Goal: Information Seeking & Learning: Learn about a topic

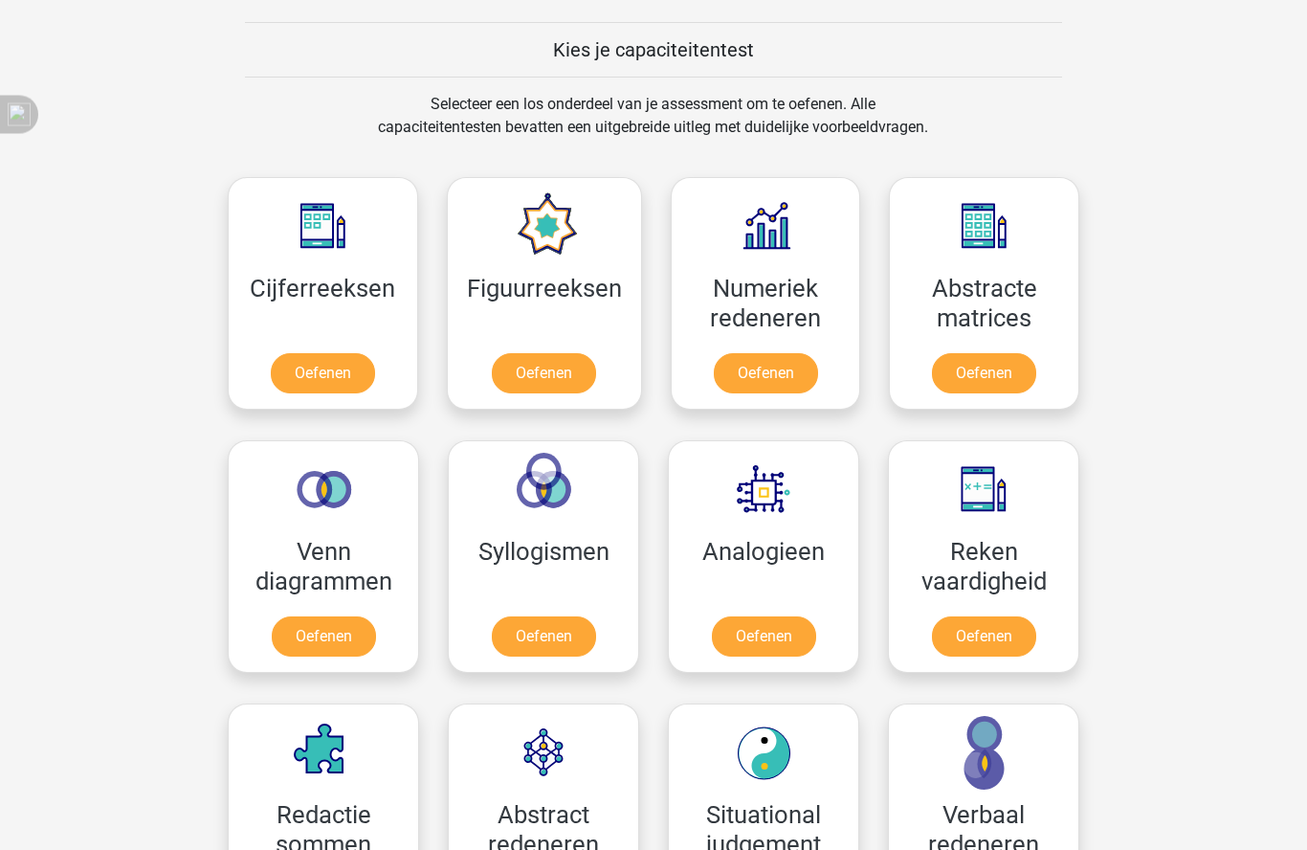
scroll to position [721, 0]
click at [350, 369] on link "Oefenen" at bounding box center [323, 373] width 104 height 40
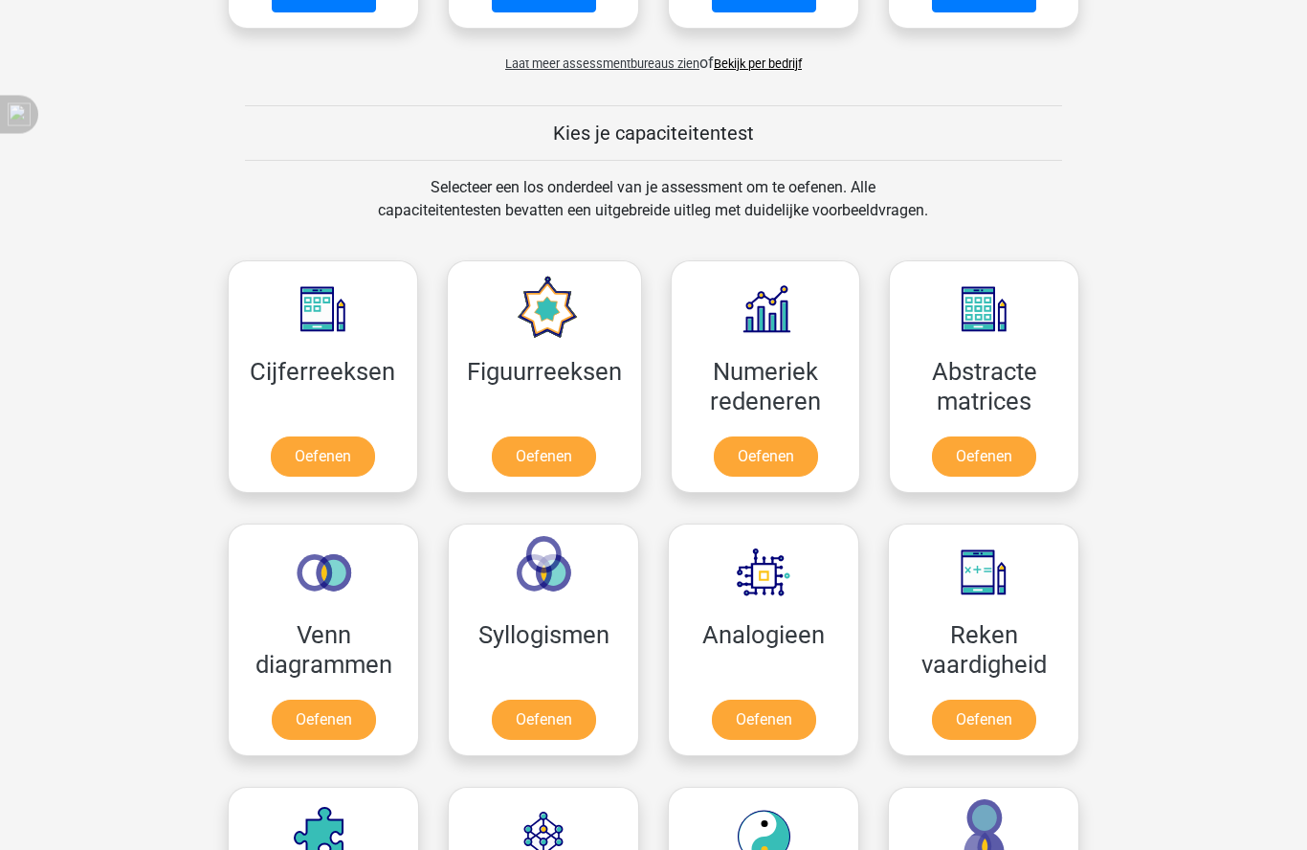
scroll to position [637, 0]
click at [589, 436] on link "Oefenen" at bounding box center [544, 456] width 104 height 40
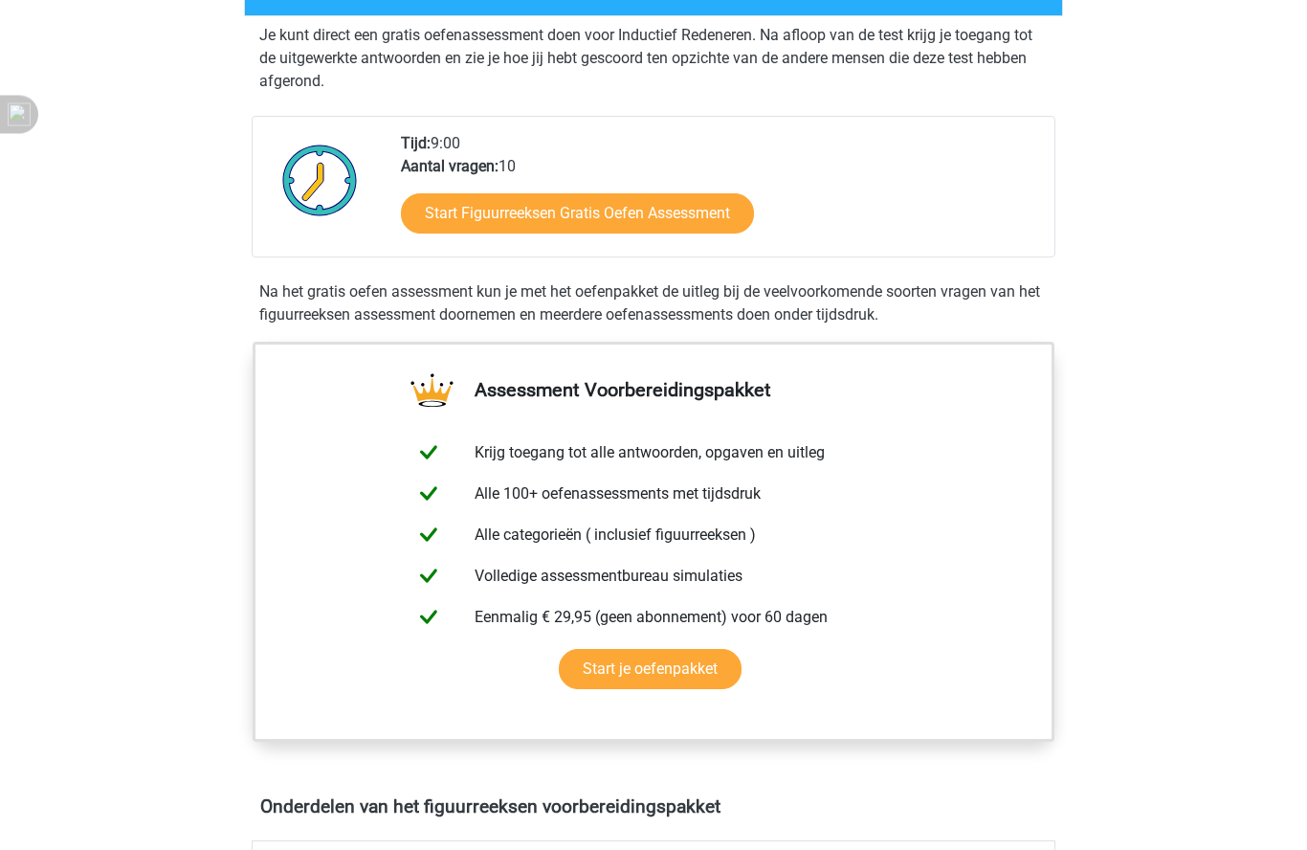
scroll to position [366, 0]
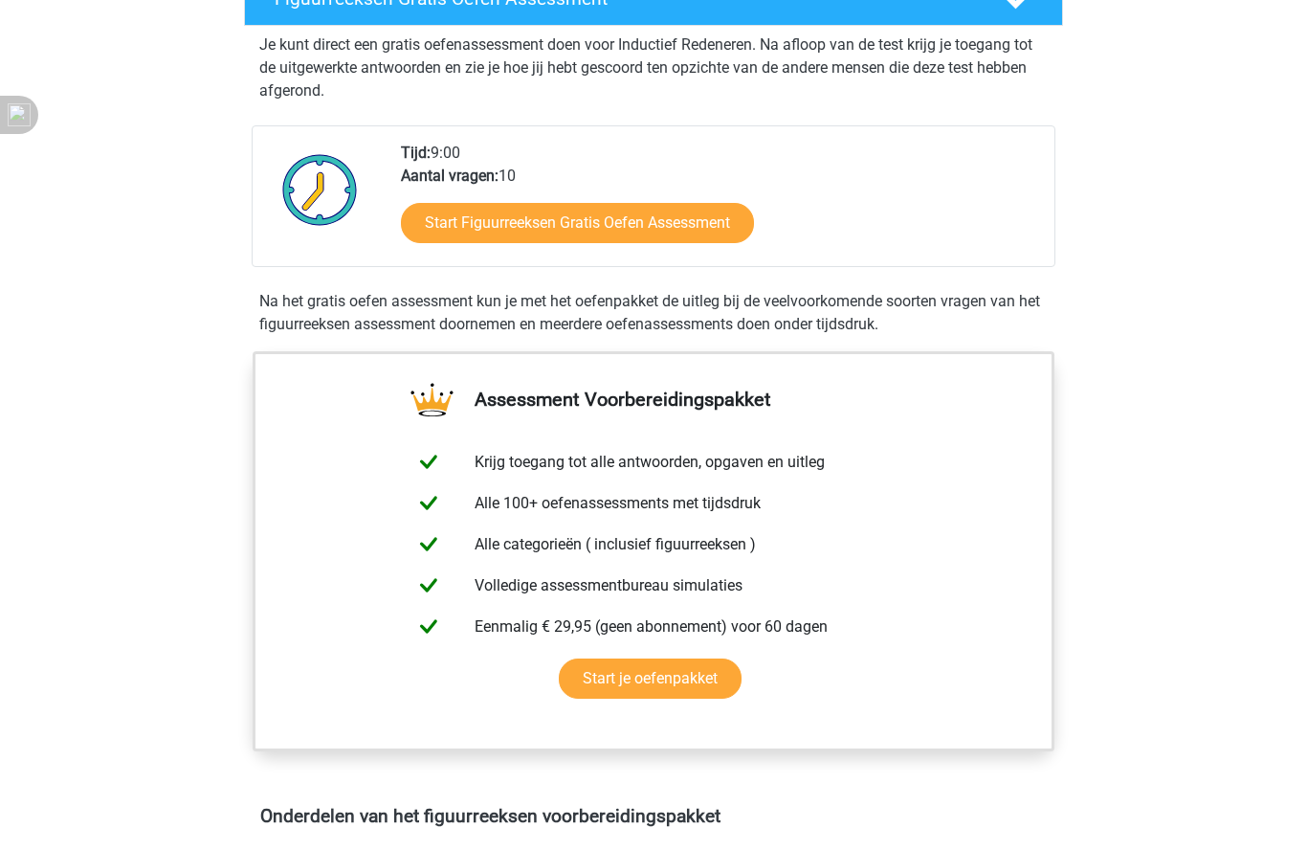
click at [682, 212] on link "Start Figuurreeksen Gratis Oefen Assessment" at bounding box center [577, 223] width 353 height 40
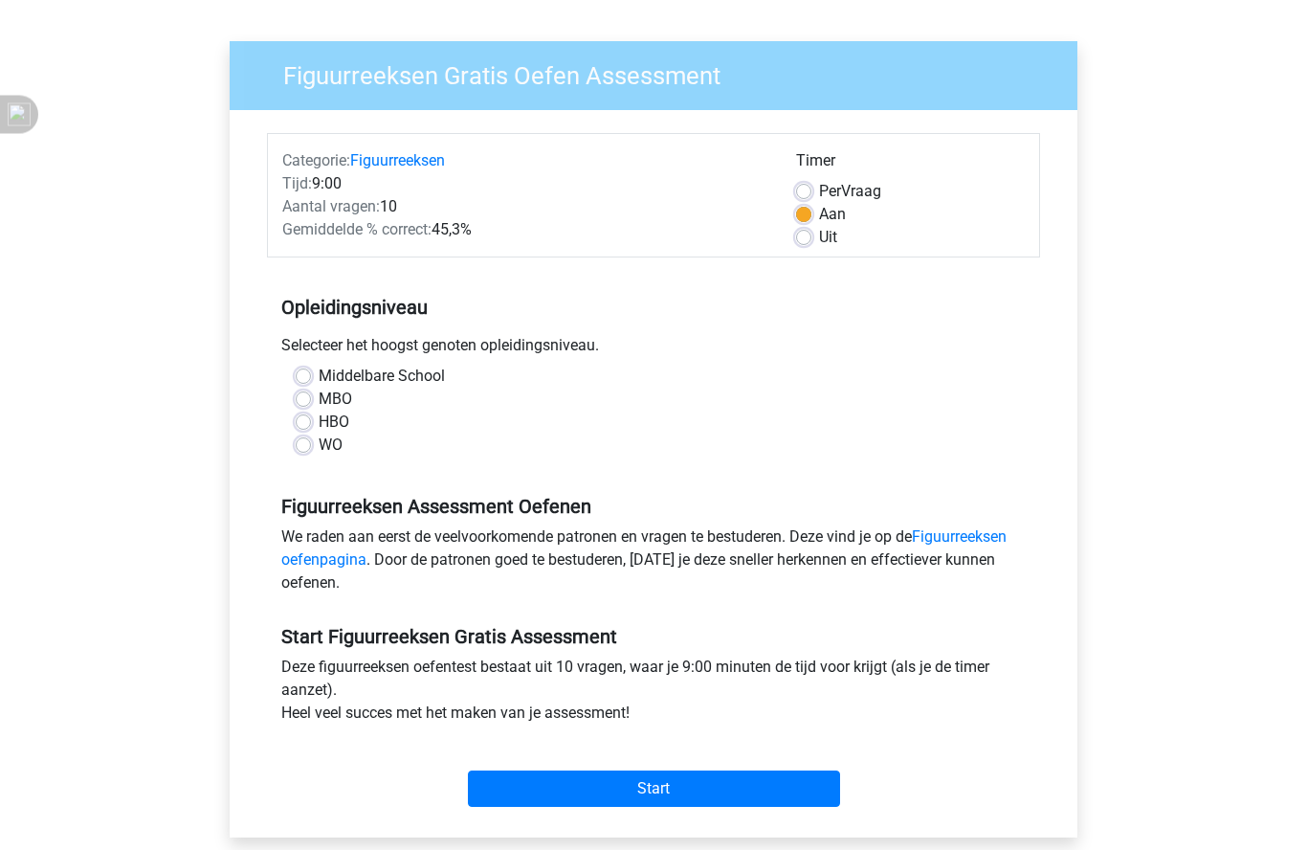
scroll to position [113, 0]
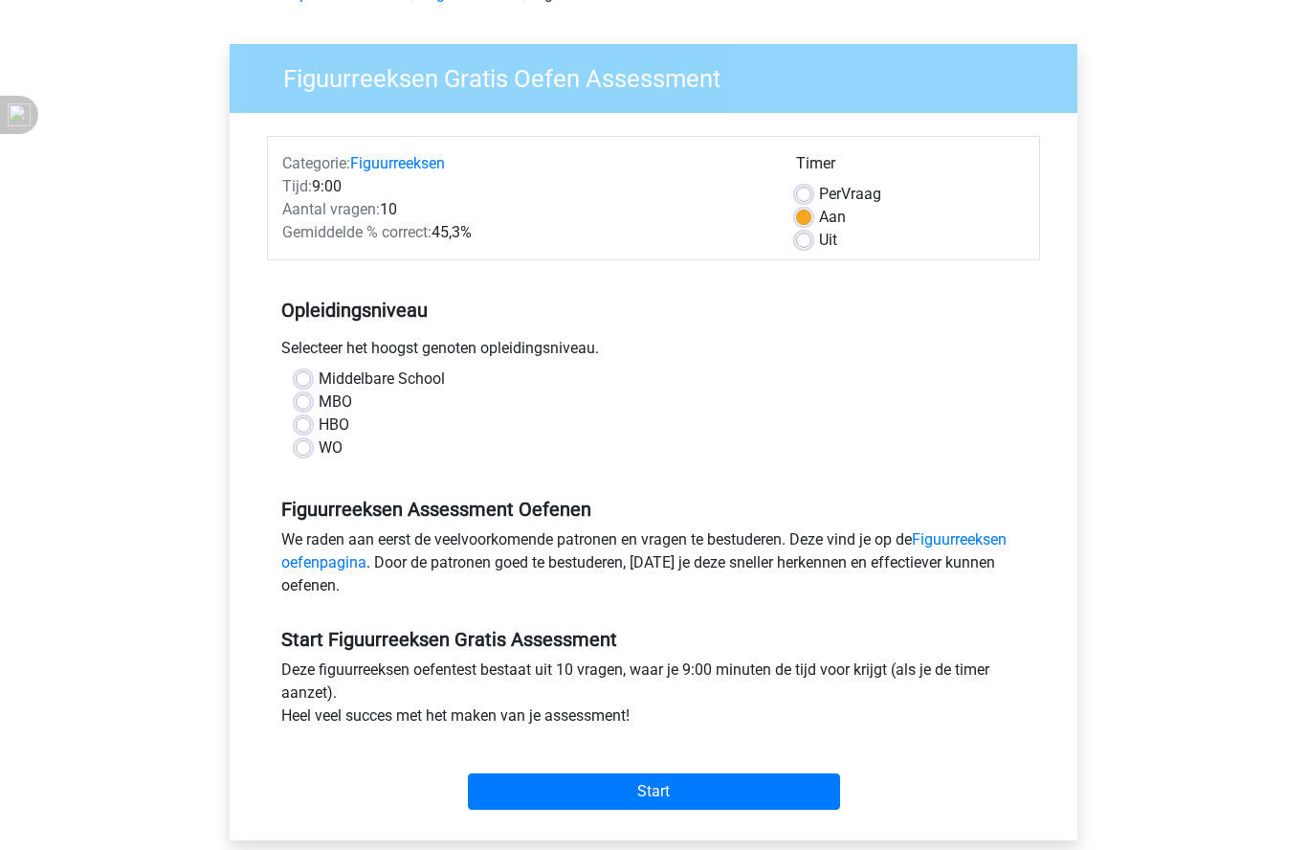
click at [319, 406] on label "MBO" at bounding box center [335, 401] width 33 height 23
click at [309, 406] on input "MBO" at bounding box center [303, 399] width 15 height 19
radio input "true"
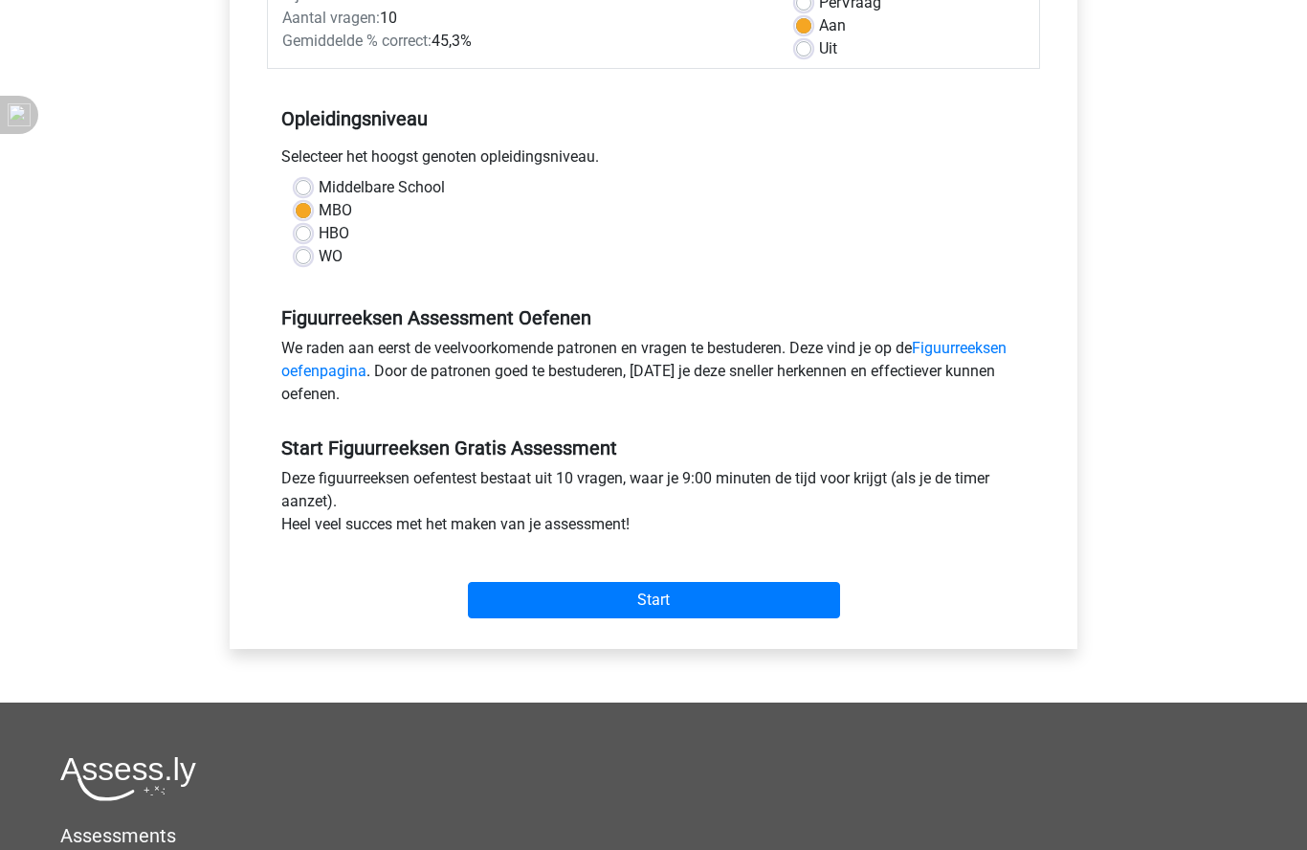
scroll to position [302, 0]
click at [684, 602] on input "Start" at bounding box center [654, 602] width 372 height 36
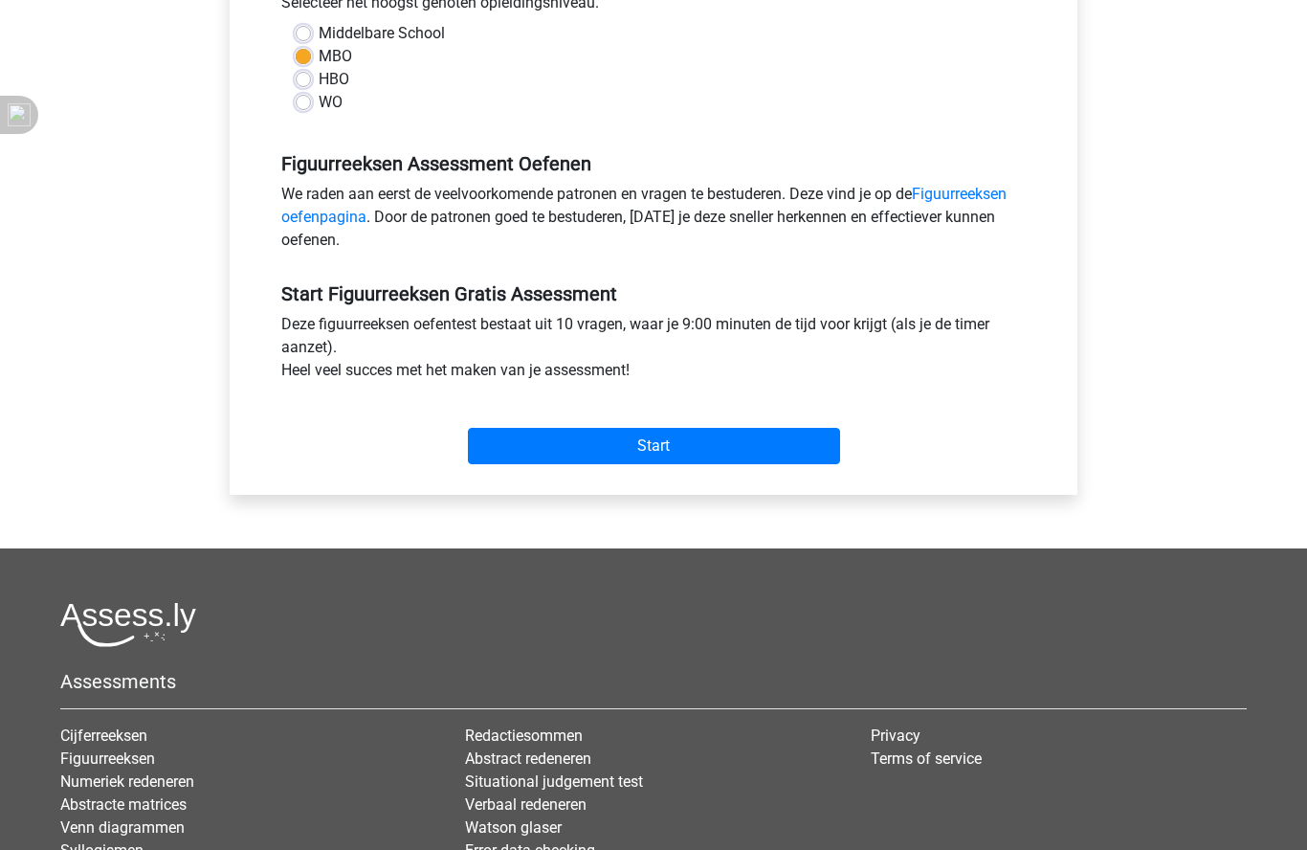
scroll to position [456, 0]
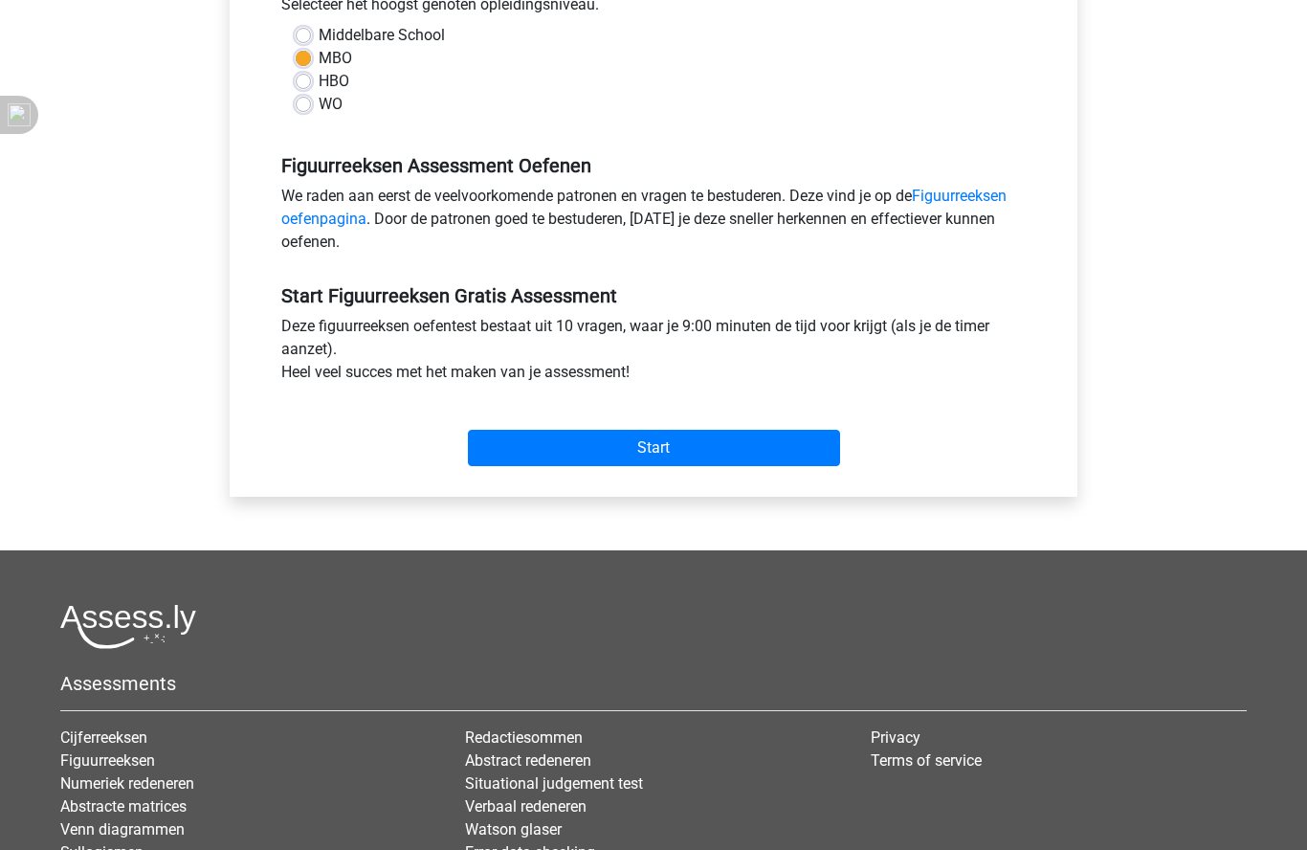
click at [663, 453] on input "Start" at bounding box center [654, 448] width 372 height 36
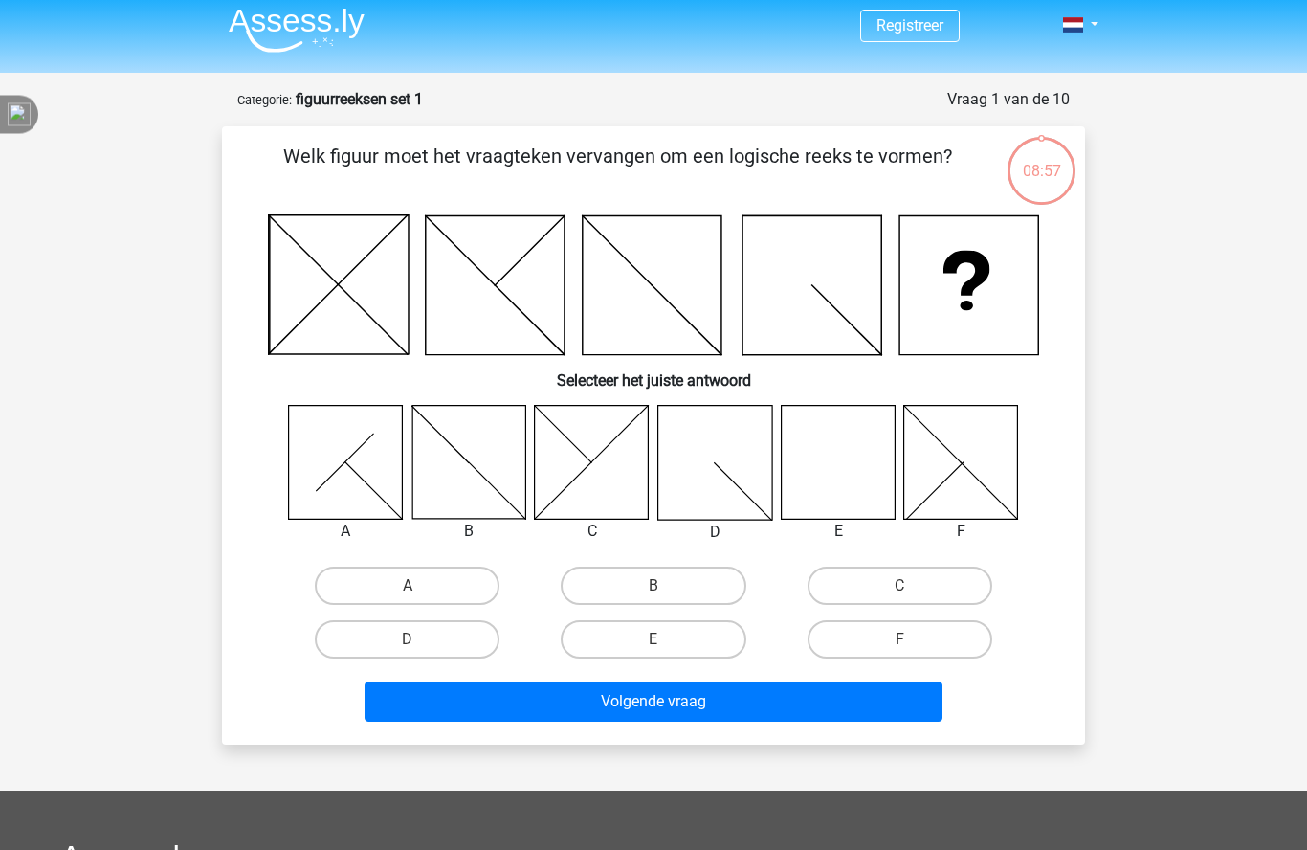
scroll to position [8, 0]
click at [873, 477] on icon at bounding box center [838, 462] width 114 height 114
click at [691, 647] on label "E" at bounding box center [653, 639] width 185 height 38
click at [666, 647] on input "E" at bounding box center [660, 645] width 12 height 12
radio input "true"
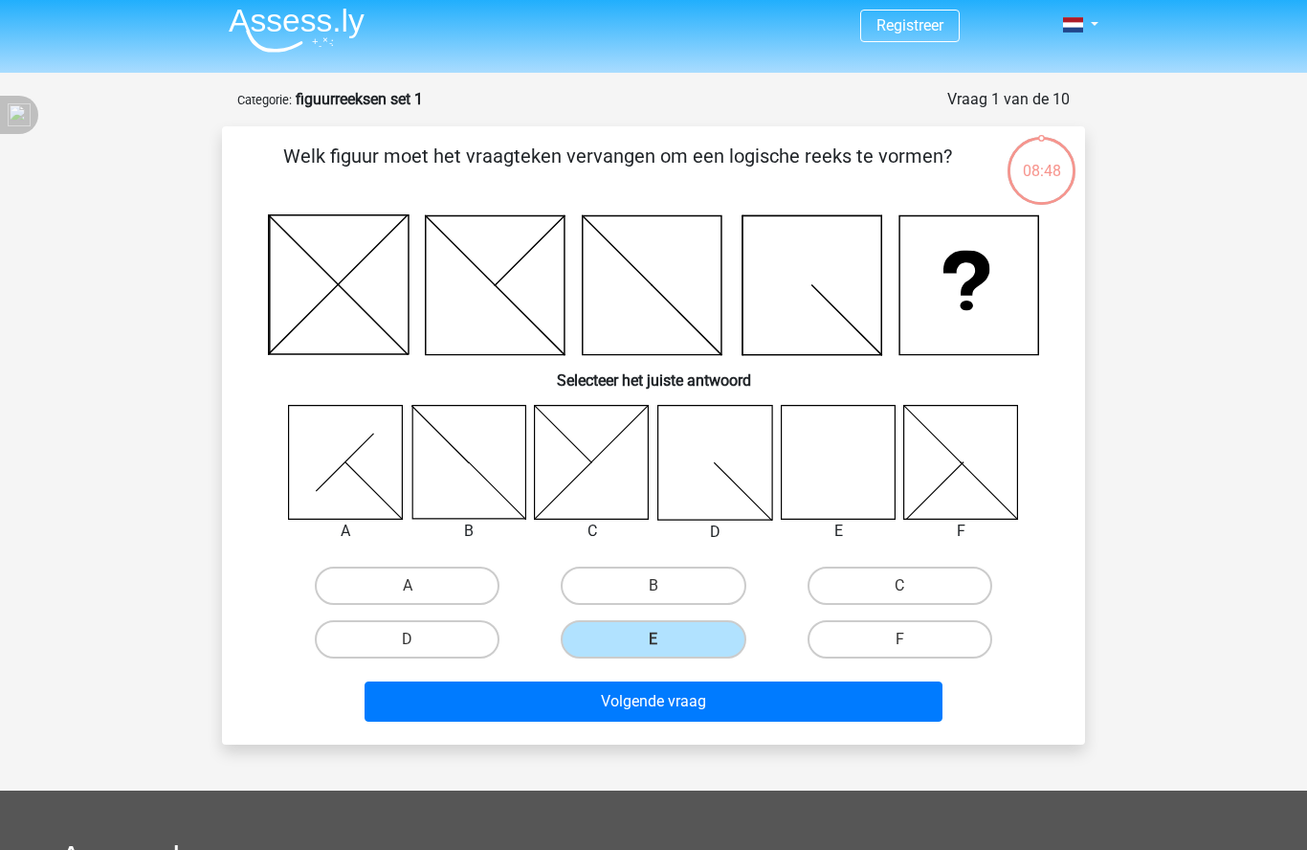
click at [677, 716] on button "Volgende vraag" at bounding box center [654, 701] width 579 height 40
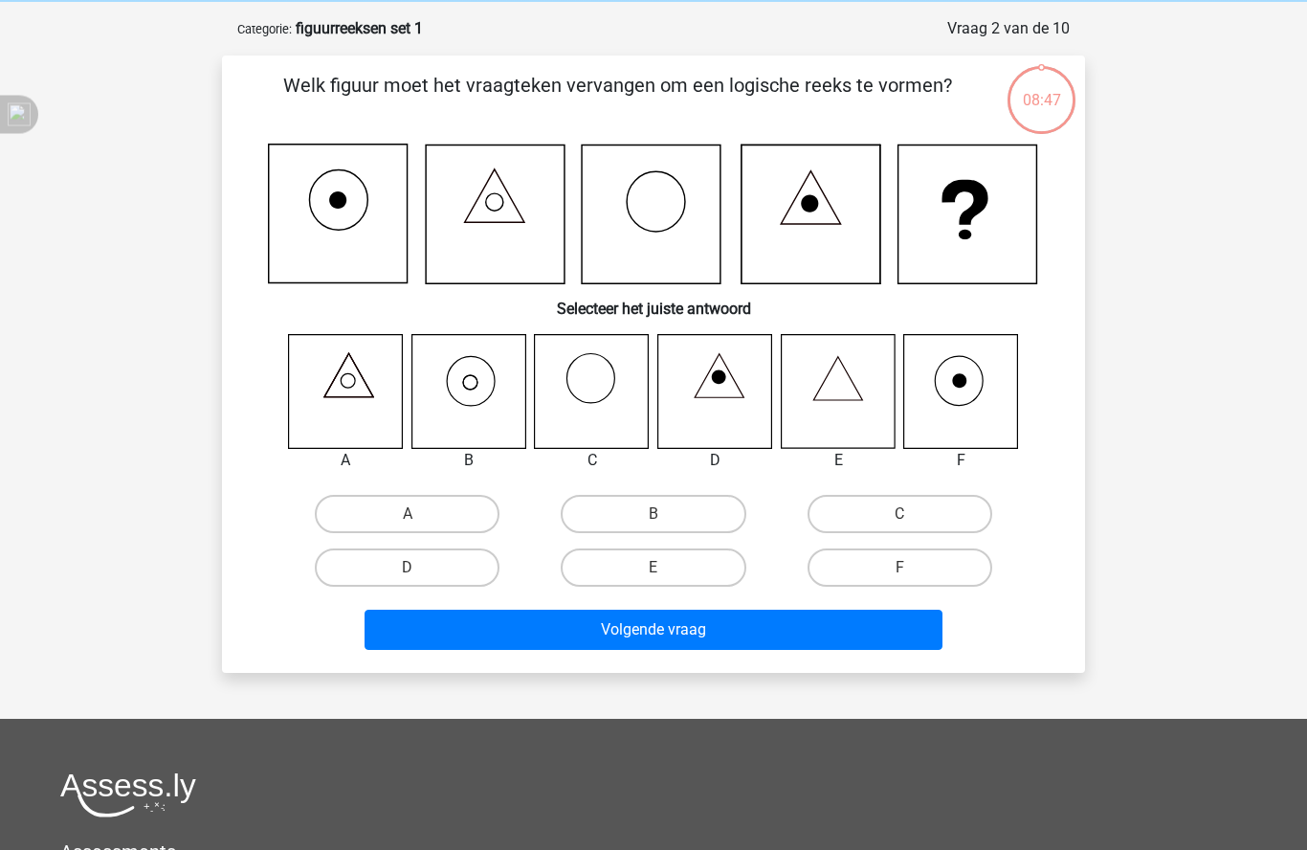
scroll to position [96, 0]
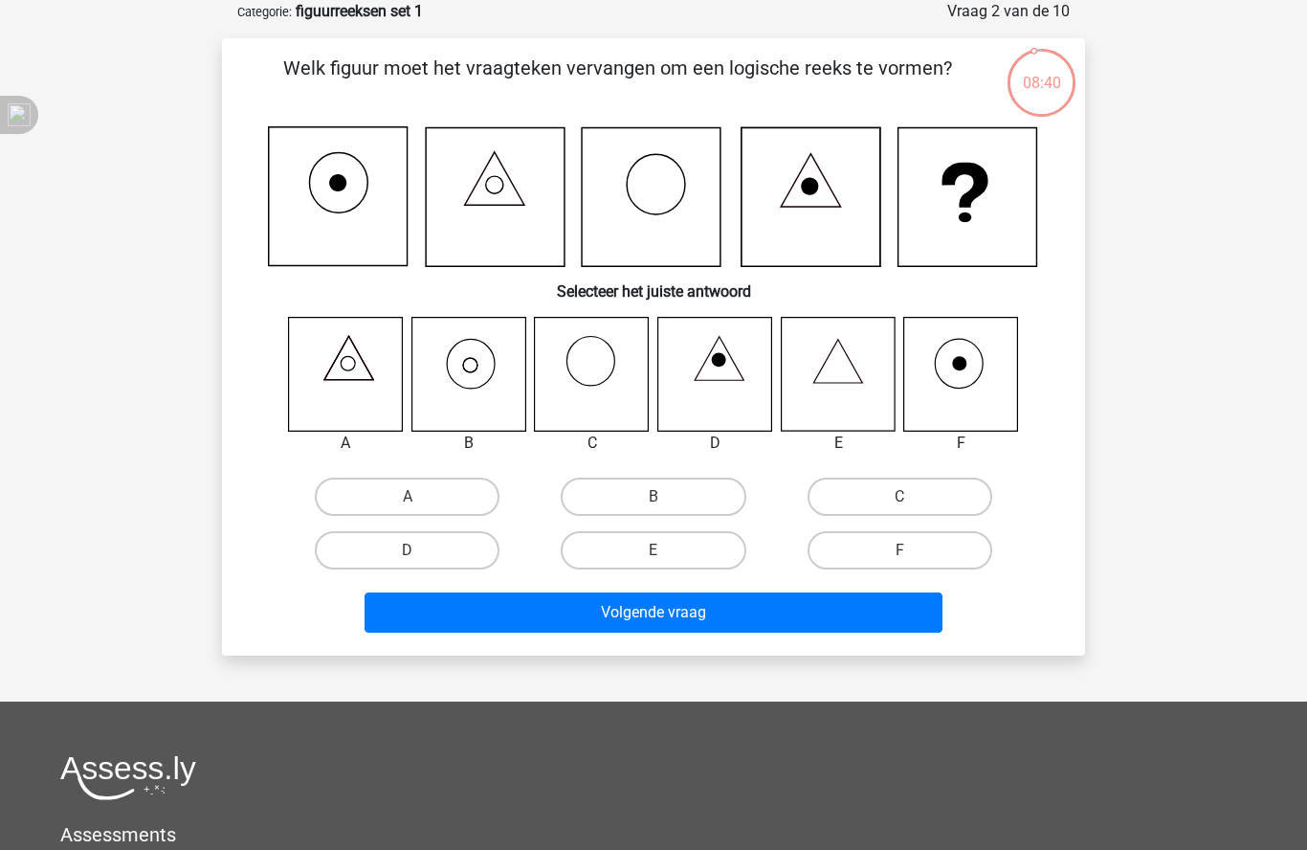
click at [1161, 692] on div "Registreer Nederlands English" at bounding box center [653, 555] width 1307 height 1302
click at [661, 500] on input "B" at bounding box center [660, 503] width 12 height 12
radio input "true"
click at [679, 611] on button "Volgende vraag" at bounding box center [654, 612] width 579 height 40
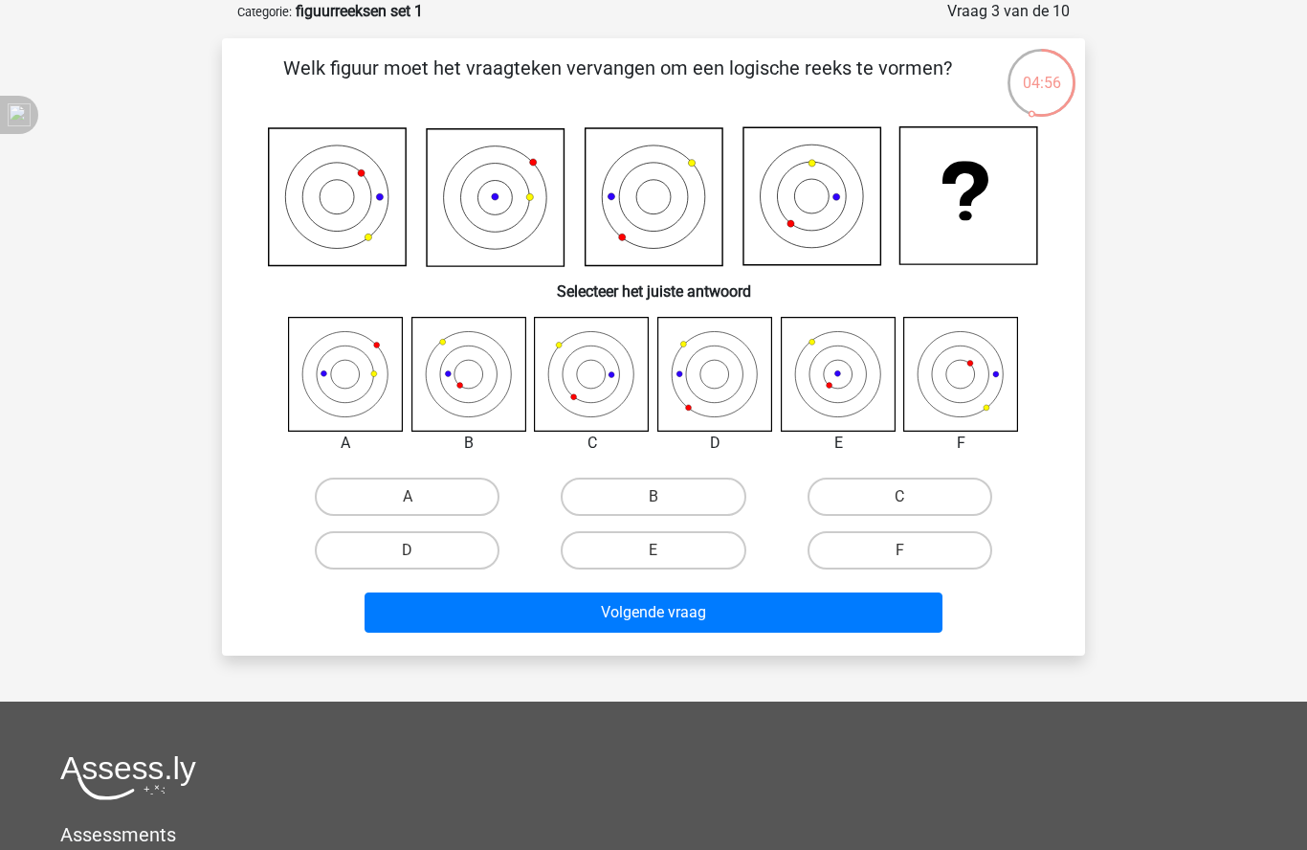
click at [686, 547] on label "E" at bounding box center [653, 550] width 185 height 38
click at [666, 550] on input "E" at bounding box center [660, 556] width 12 height 12
radio input "true"
click at [704, 616] on button "Volgende vraag" at bounding box center [654, 612] width 579 height 40
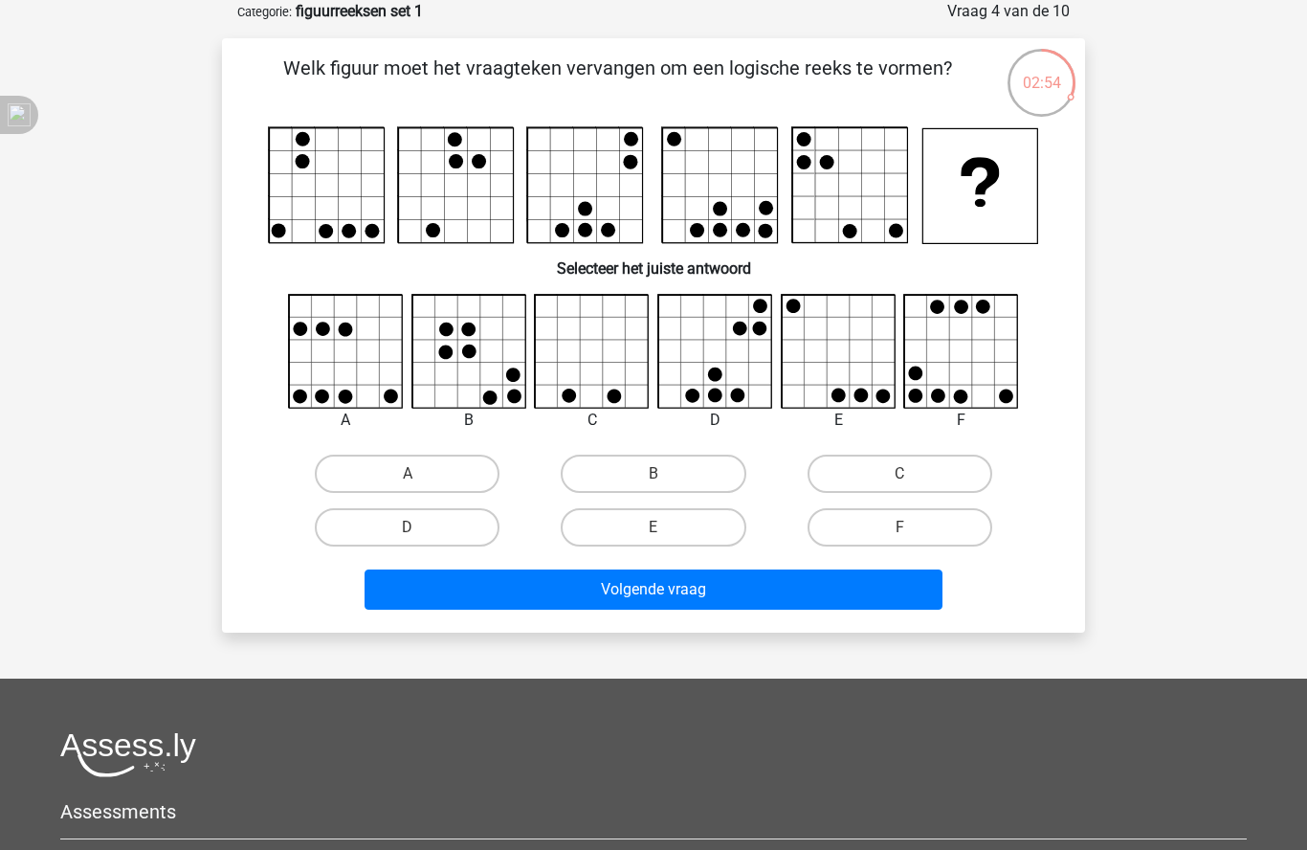
click at [440, 542] on label "D" at bounding box center [407, 527] width 185 height 38
click at [420, 540] on input "D" at bounding box center [414, 533] width 12 height 12
radio input "true"
click at [685, 588] on button "Volgende vraag" at bounding box center [654, 589] width 579 height 40
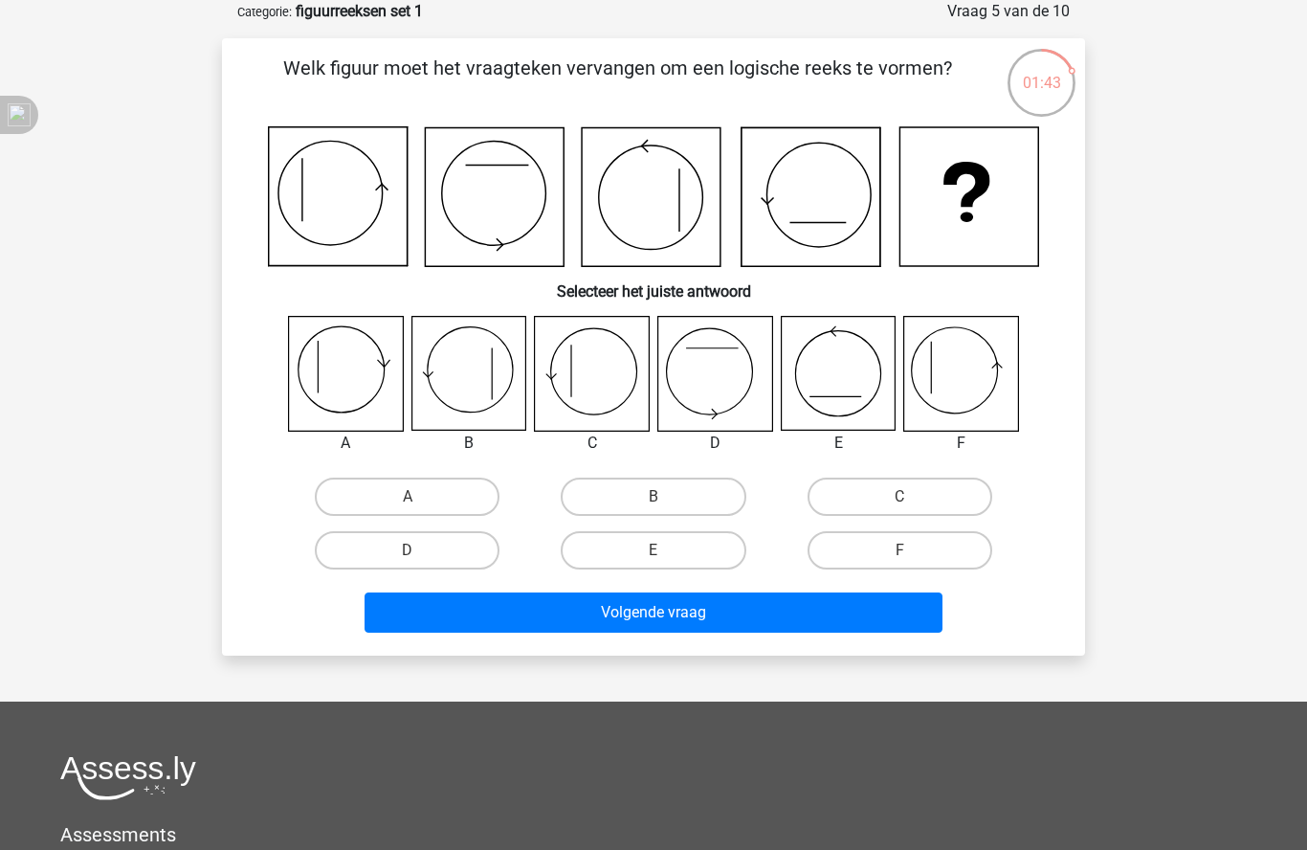
click at [1306, 449] on div "Registreer Nederlands English" at bounding box center [653, 555] width 1307 height 1302
click at [901, 506] on input "C" at bounding box center [905, 503] width 12 height 12
radio input "true"
click at [744, 603] on button "Volgende vraag" at bounding box center [654, 612] width 579 height 40
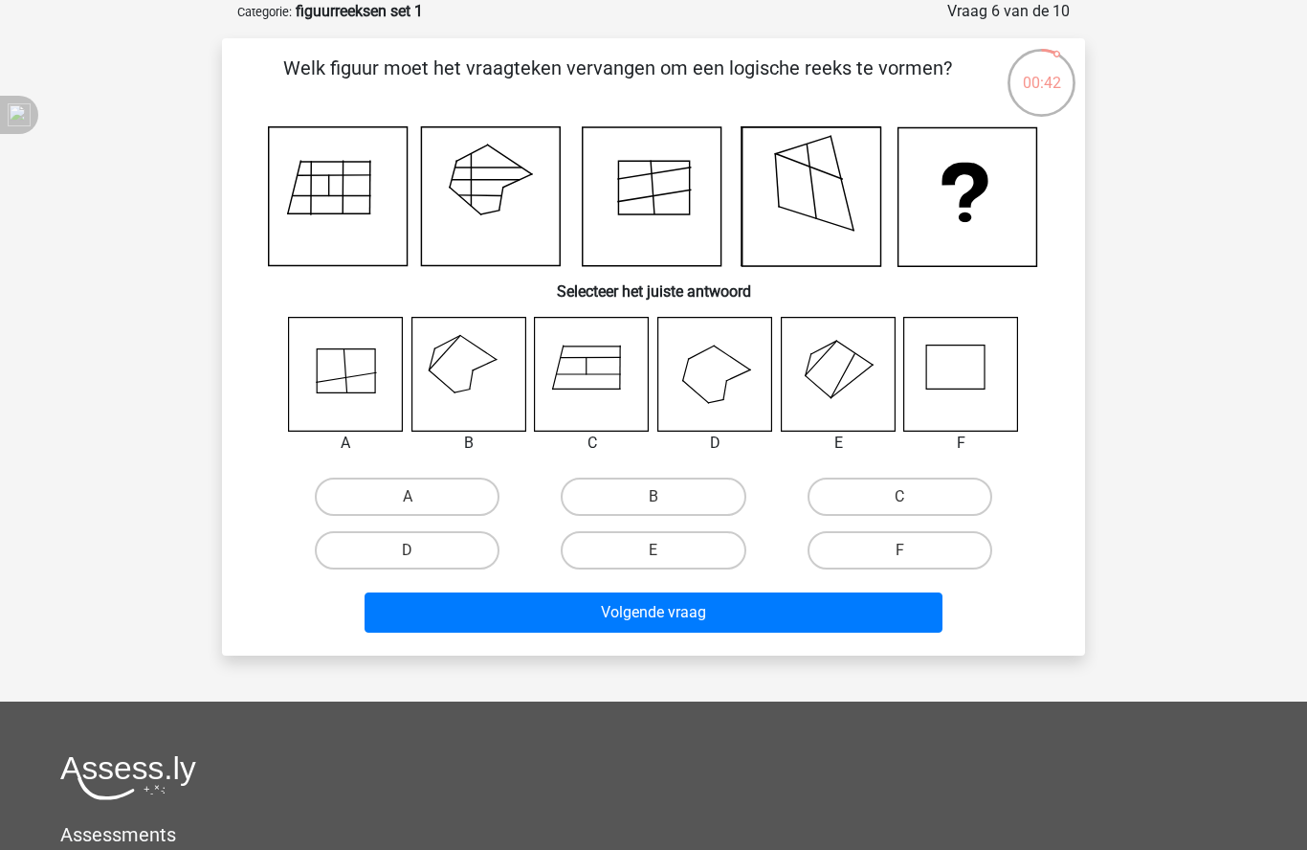
click at [433, 562] on label "D" at bounding box center [407, 550] width 185 height 38
click at [420, 562] on input "D" at bounding box center [414, 556] width 12 height 12
radio input "true"
click at [420, 556] on input "D" at bounding box center [414, 556] width 12 height 12
click at [666, 507] on input "B" at bounding box center [660, 503] width 12 height 12
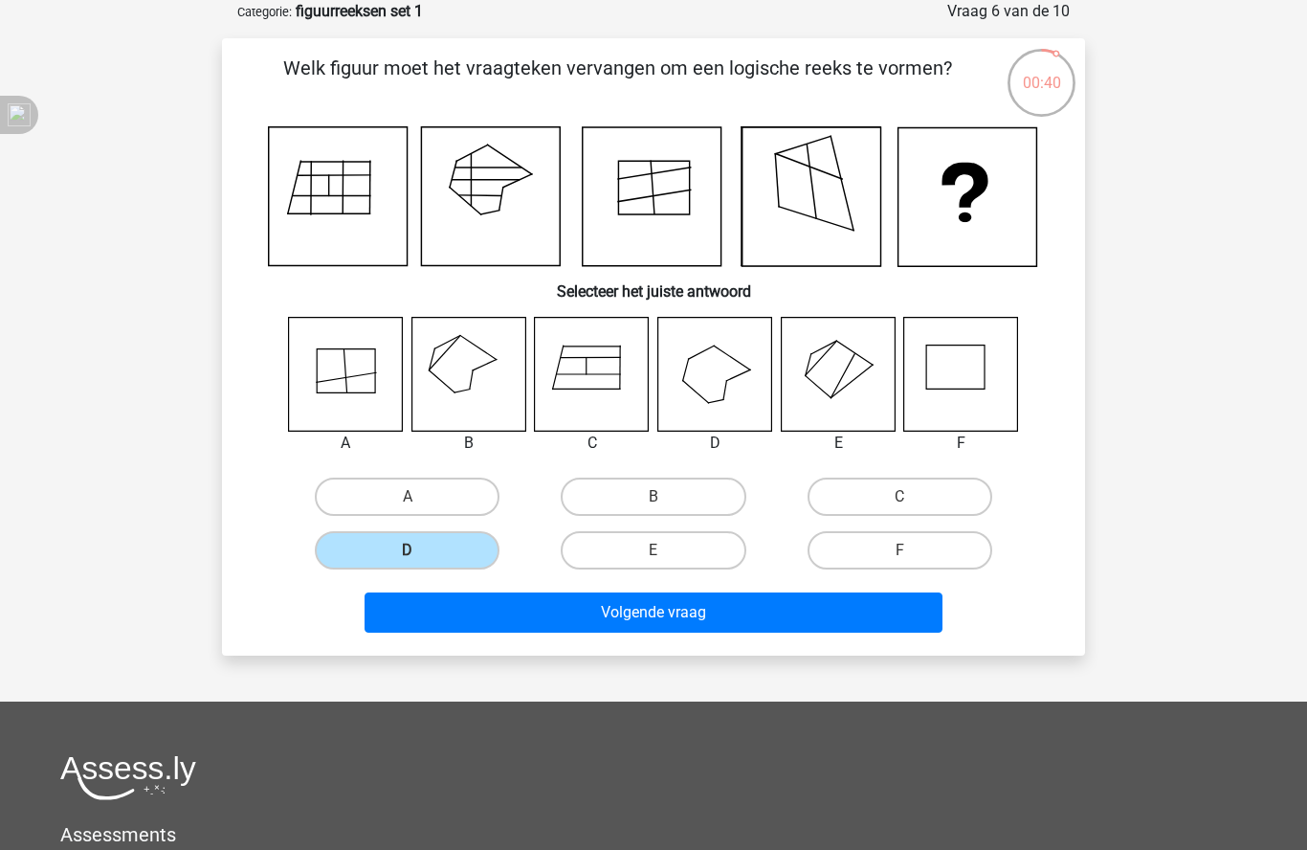
radio input "true"
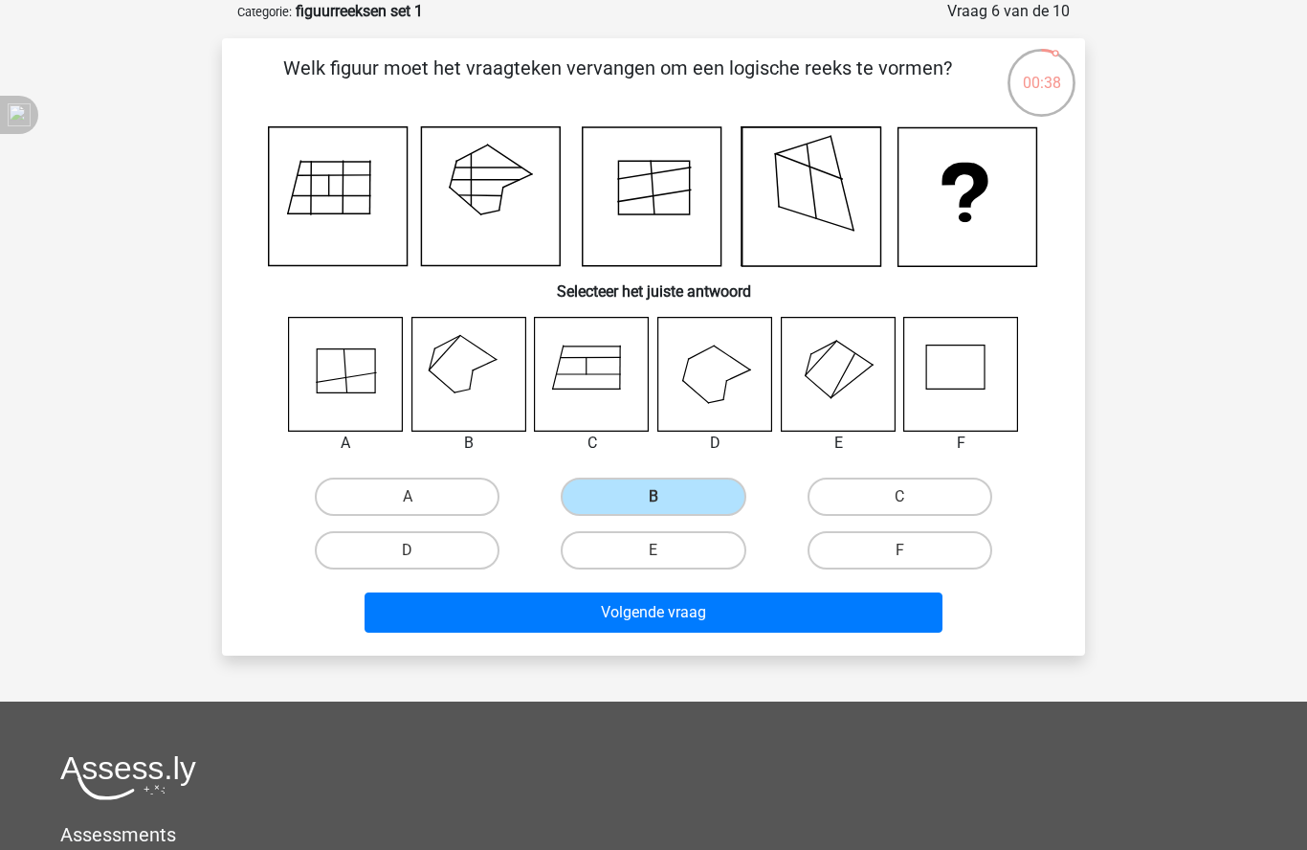
click at [670, 605] on button "Volgende vraag" at bounding box center [654, 612] width 579 height 40
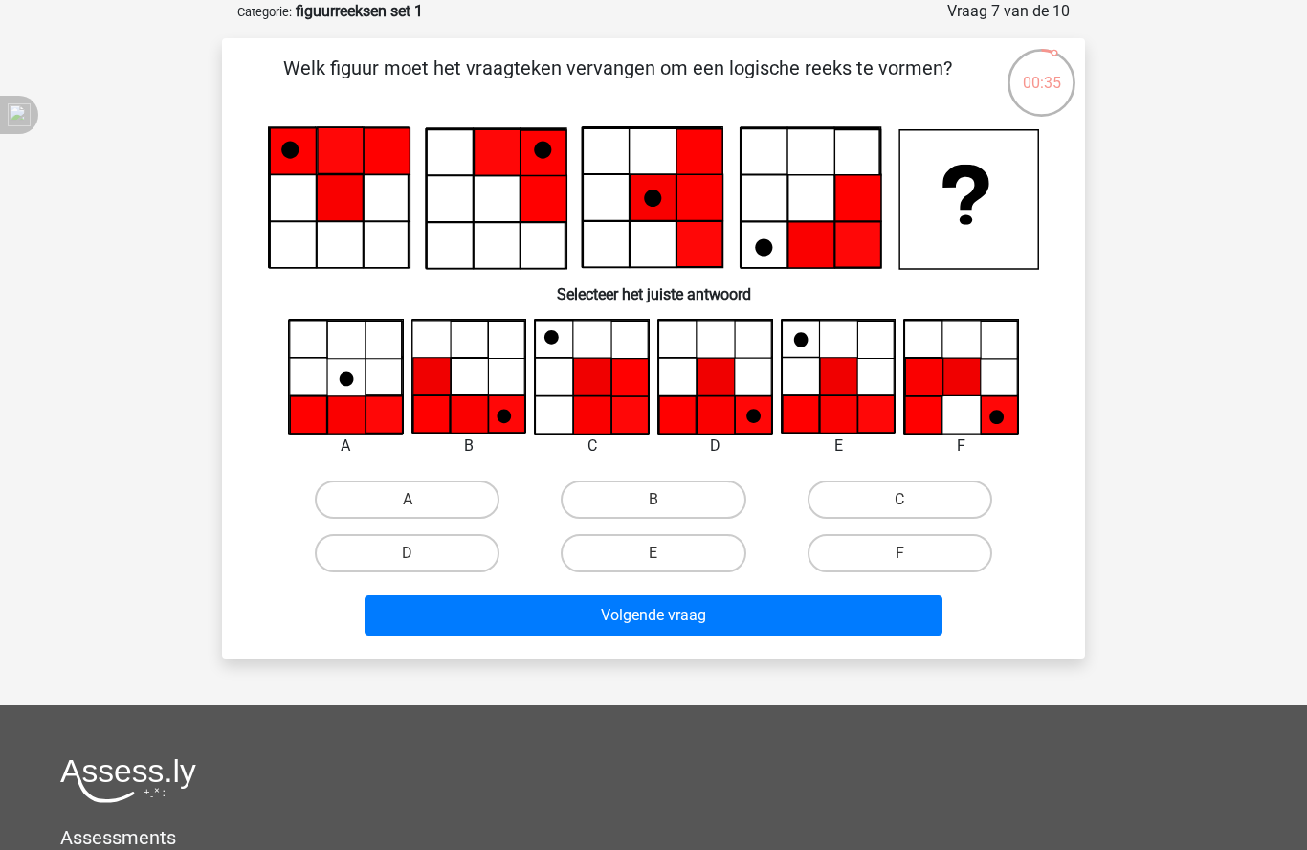
click at [1306, 476] on div "Registreer Nederlands English" at bounding box center [653, 556] width 1307 height 1305
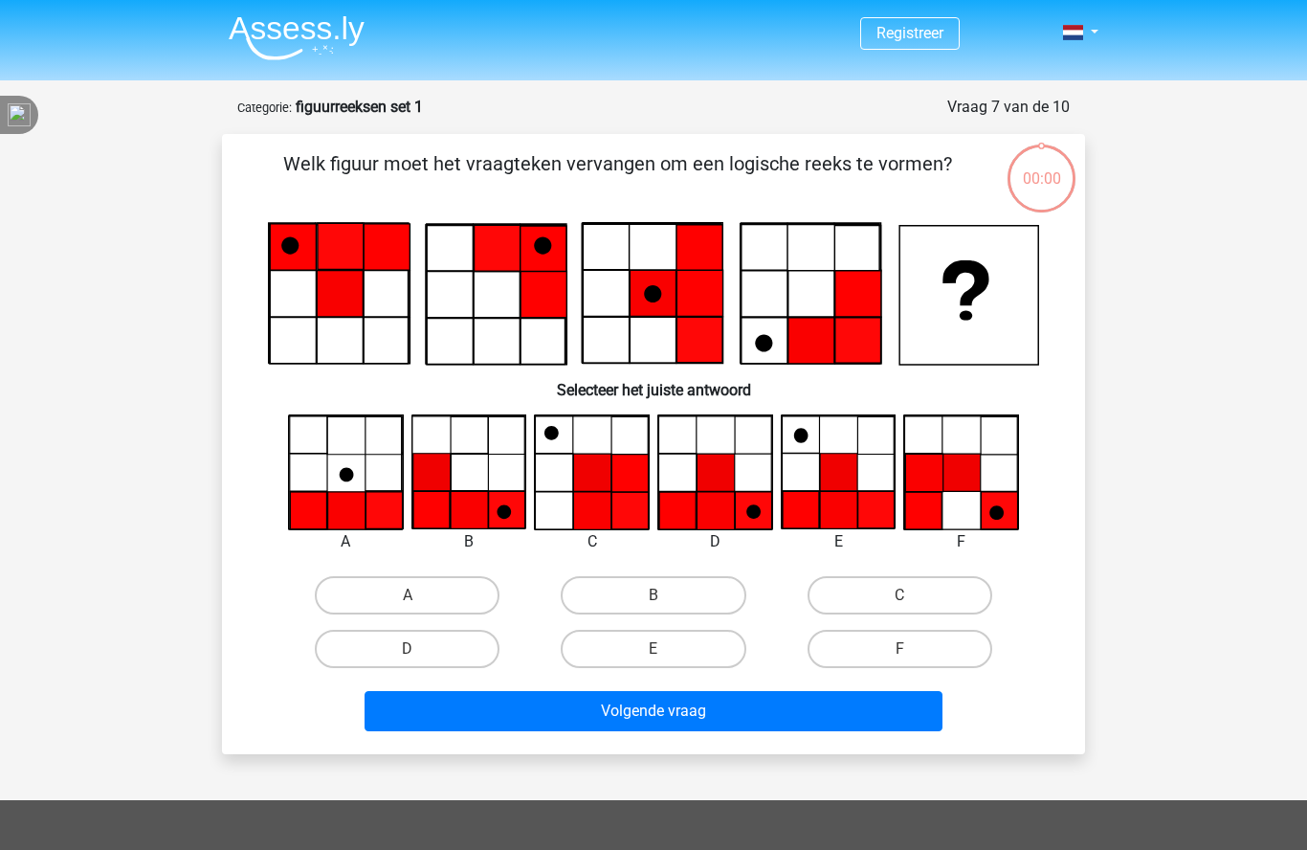
scroll to position [182, 0]
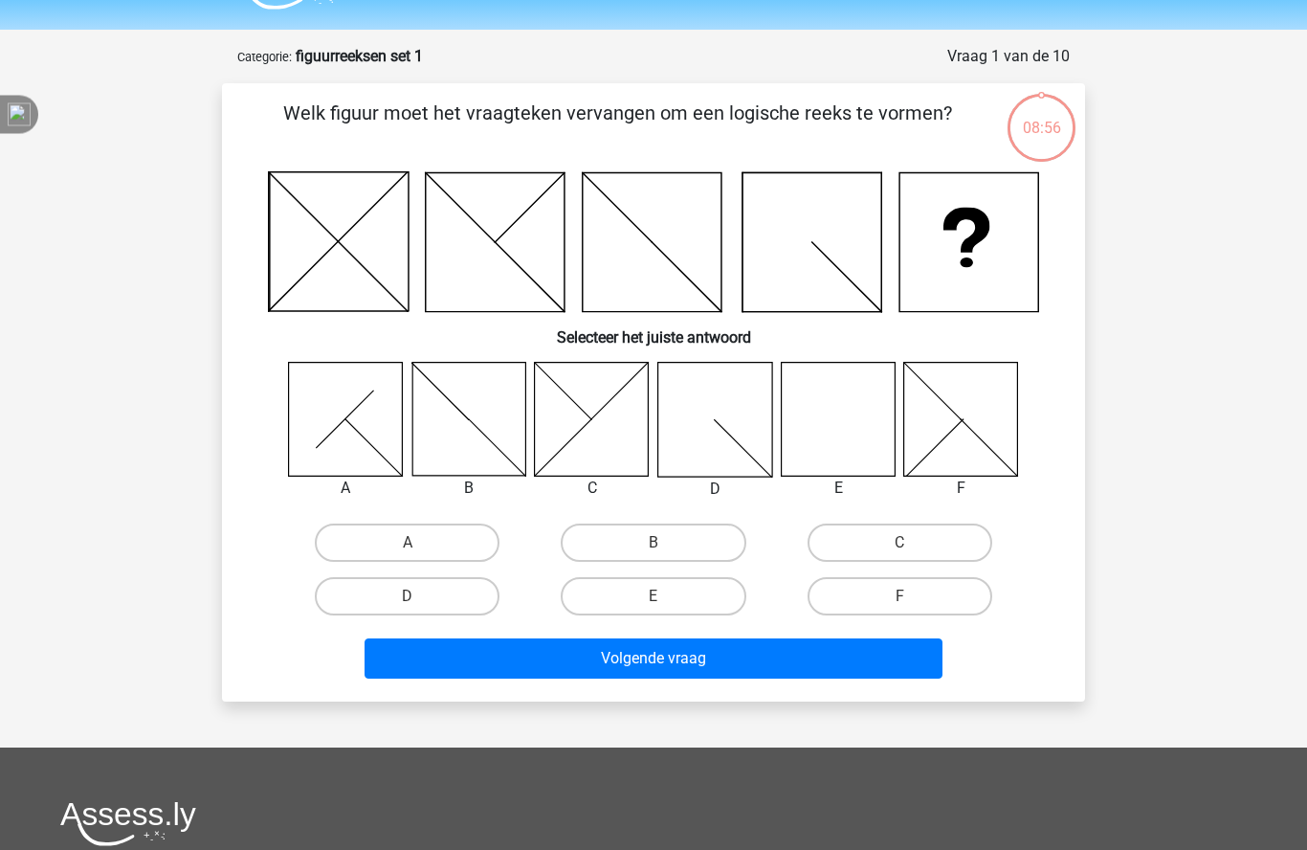
scroll to position [51, 0]
click at [672, 600] on label "E" at bounding box center [653, 596] width 185 height 38
click at [666, 600] on input "E" at bounding box center [660, 602] width 12 height 12
radio input "true"
click at [727, 667] on button "Volgende vraag" at bounding box center [654, 658] width 579 height 40
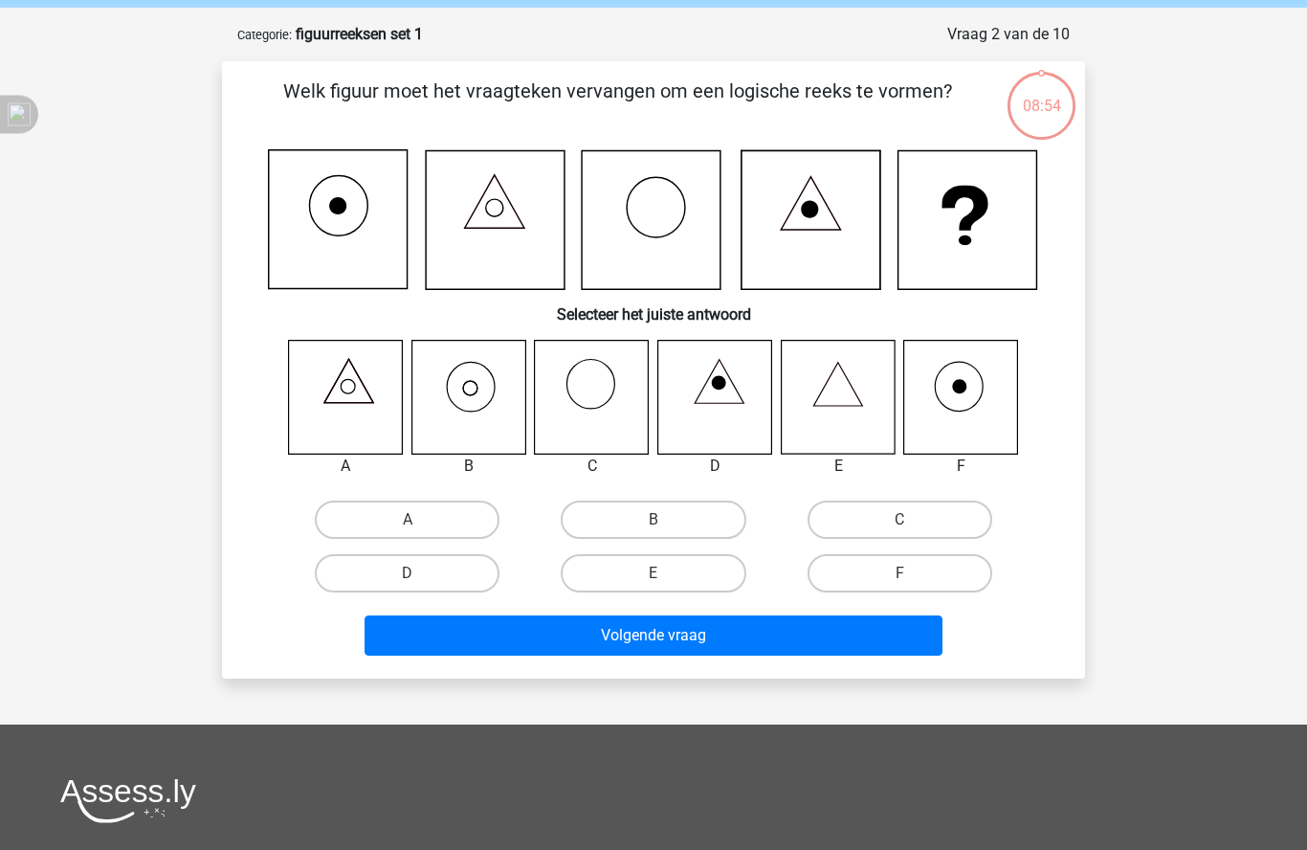
scroll to position [96, 0]
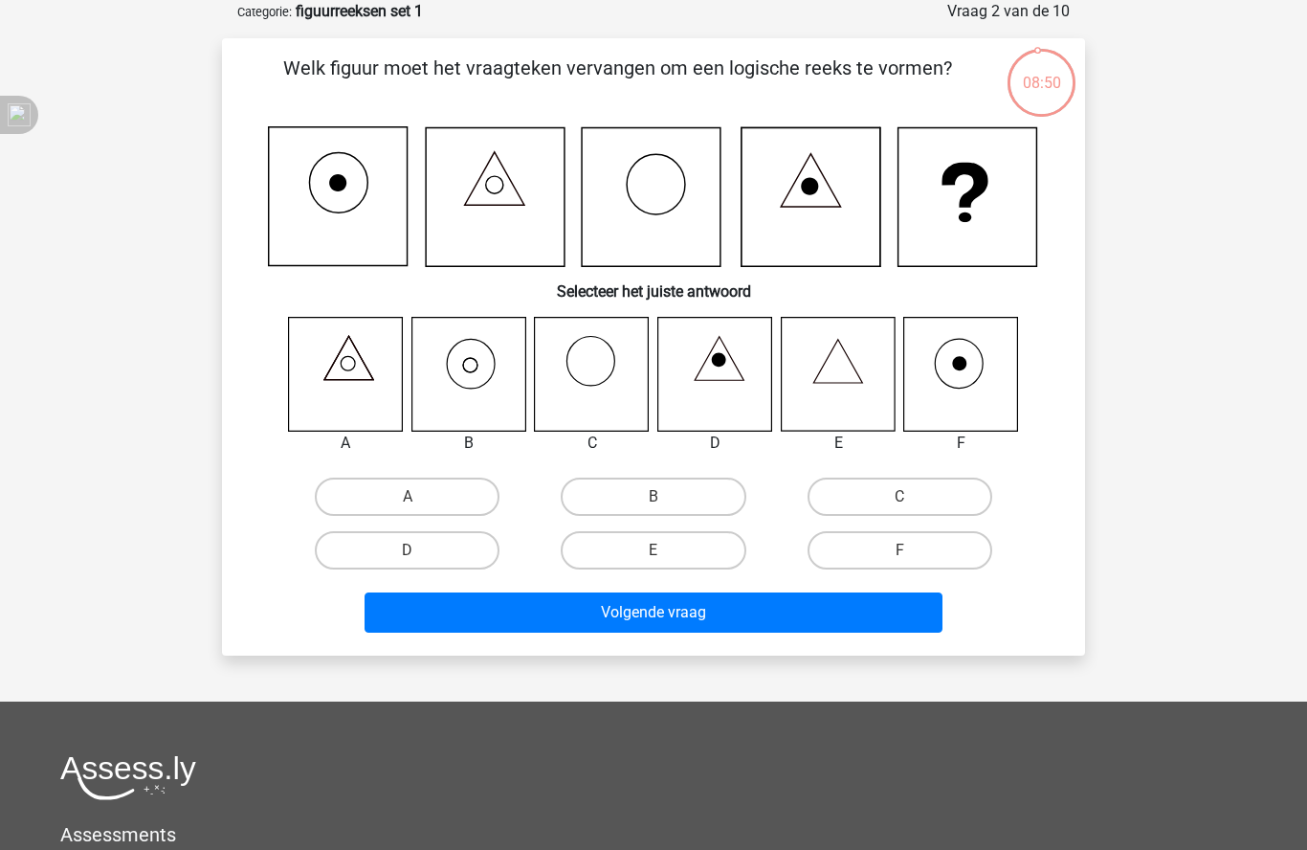
click at [438, 569] on label "D" at bounding box center [407, 550] width 185 height 38
click at [420, 563] on input "D" at bounding box center [414, 556] width 12 height 12
radio input "true"
click at [690, 502] on label "B" at bounding box center [653, 497] width 185 height 38
click at [666, 502] on input "B" at bounding box center [660, 503] width 12 height 12
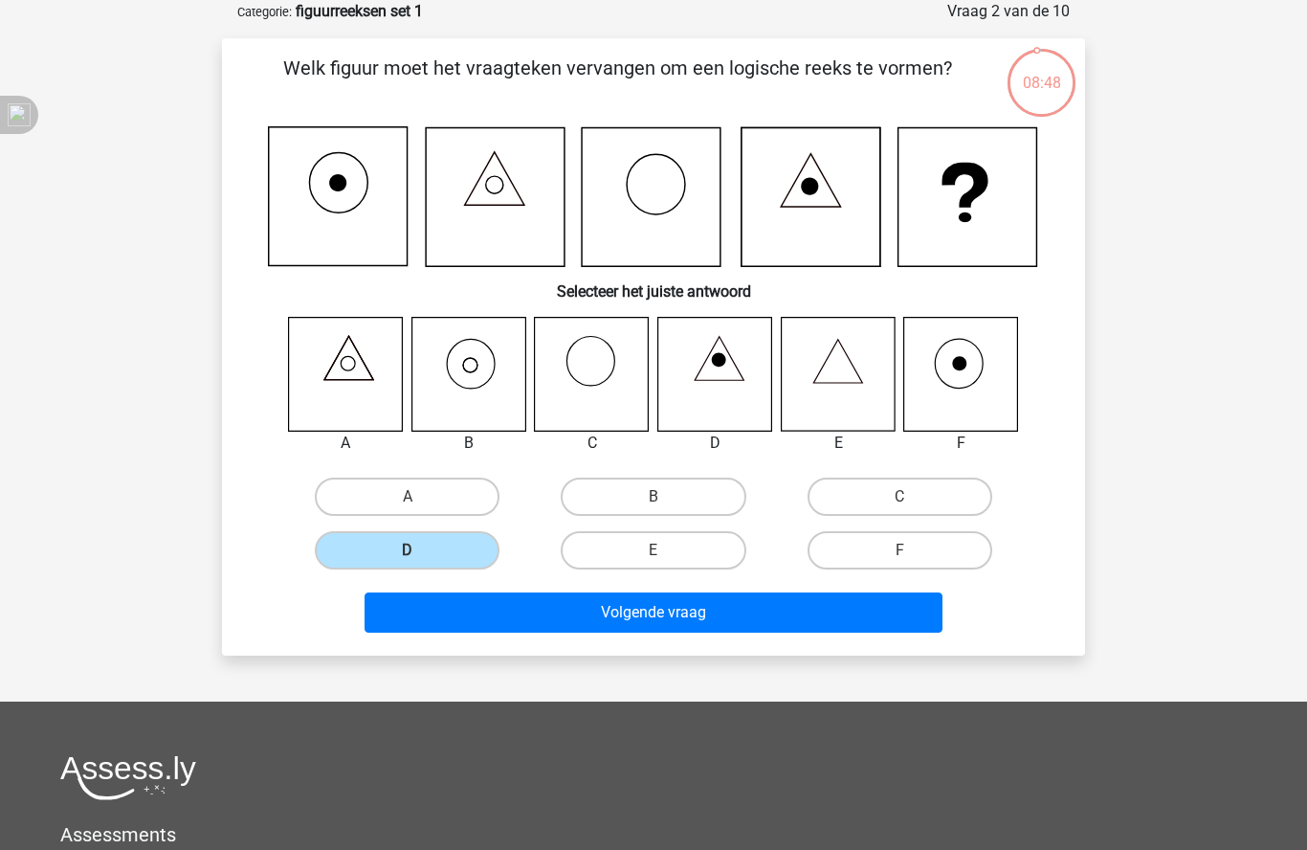
radio input "true"
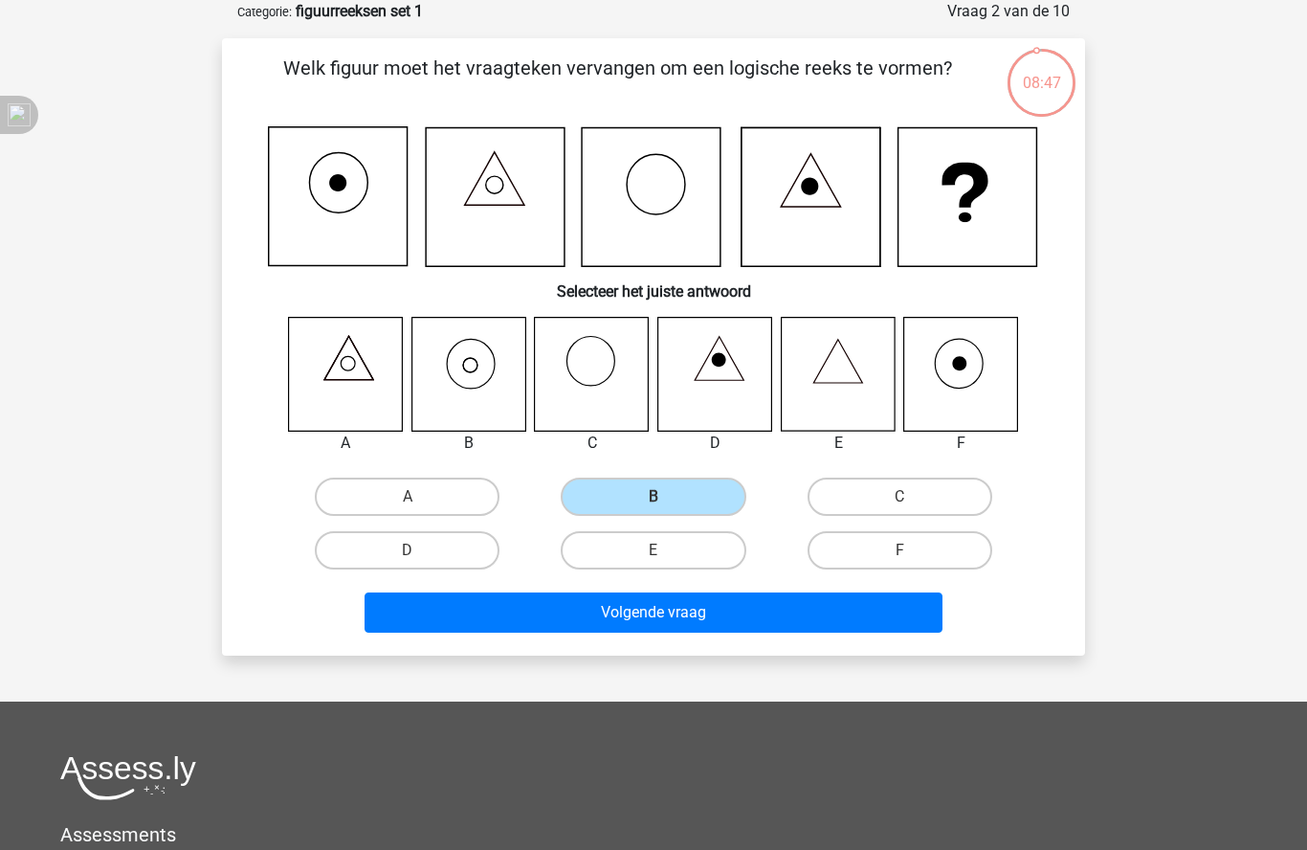
click at [697, 603] on button "Volgende vraag" at bounding box center [654, 612] width 579 height 40
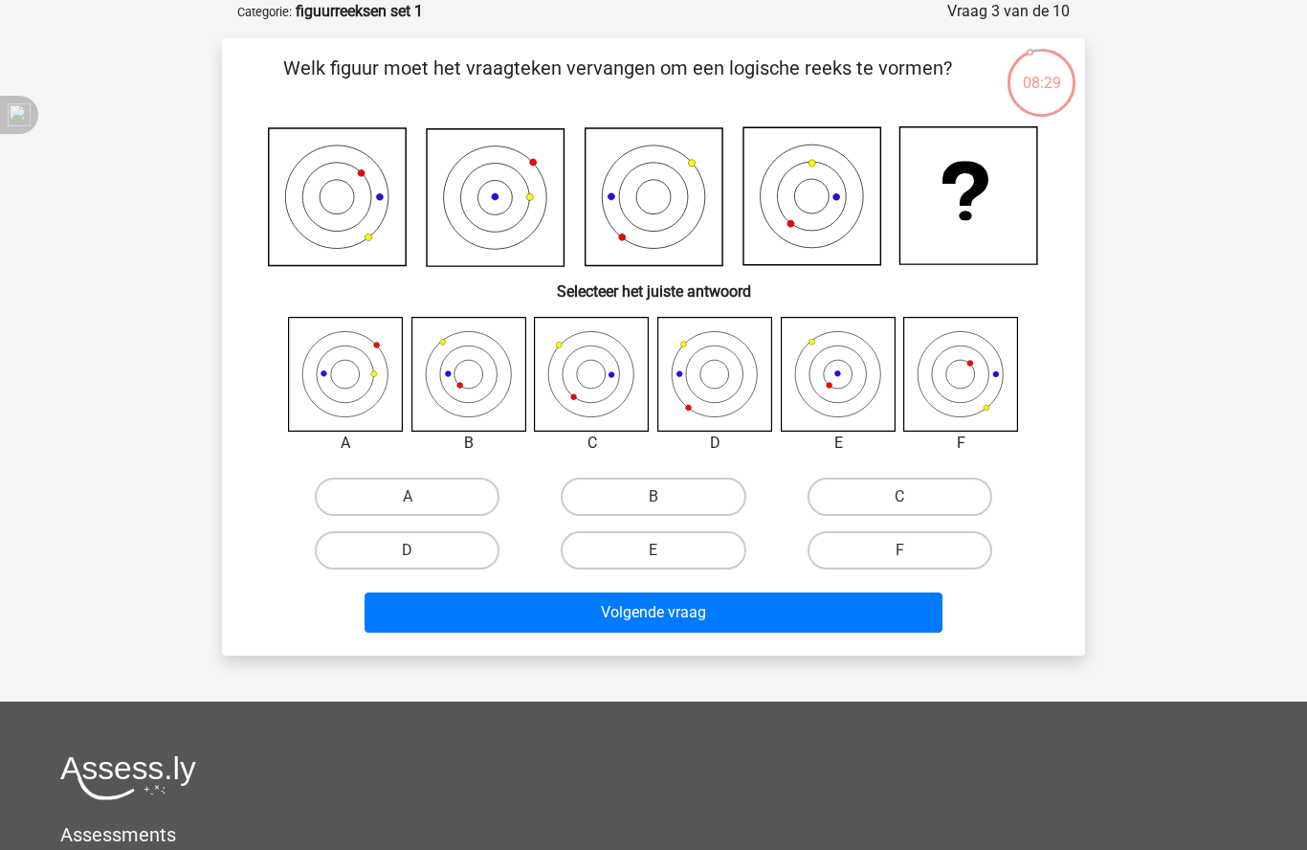
click at [416, 552] on input "D" at bounding box center [414, 556] width 12 height 12
radio input "true"
click at [762, 630] on button "Volgende vraag" at bounding box center [654, 612] width 579 height 40
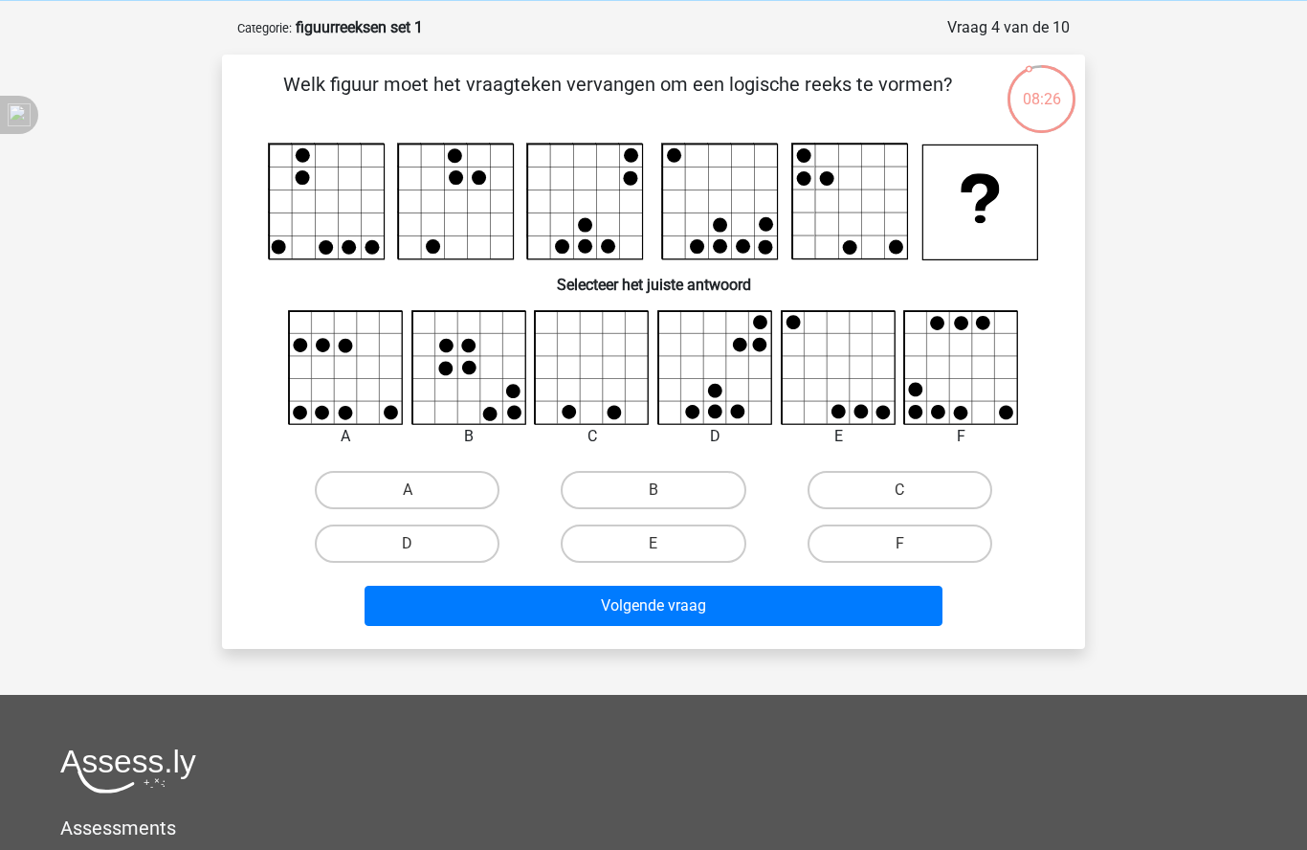
scroll to position [74, 0]
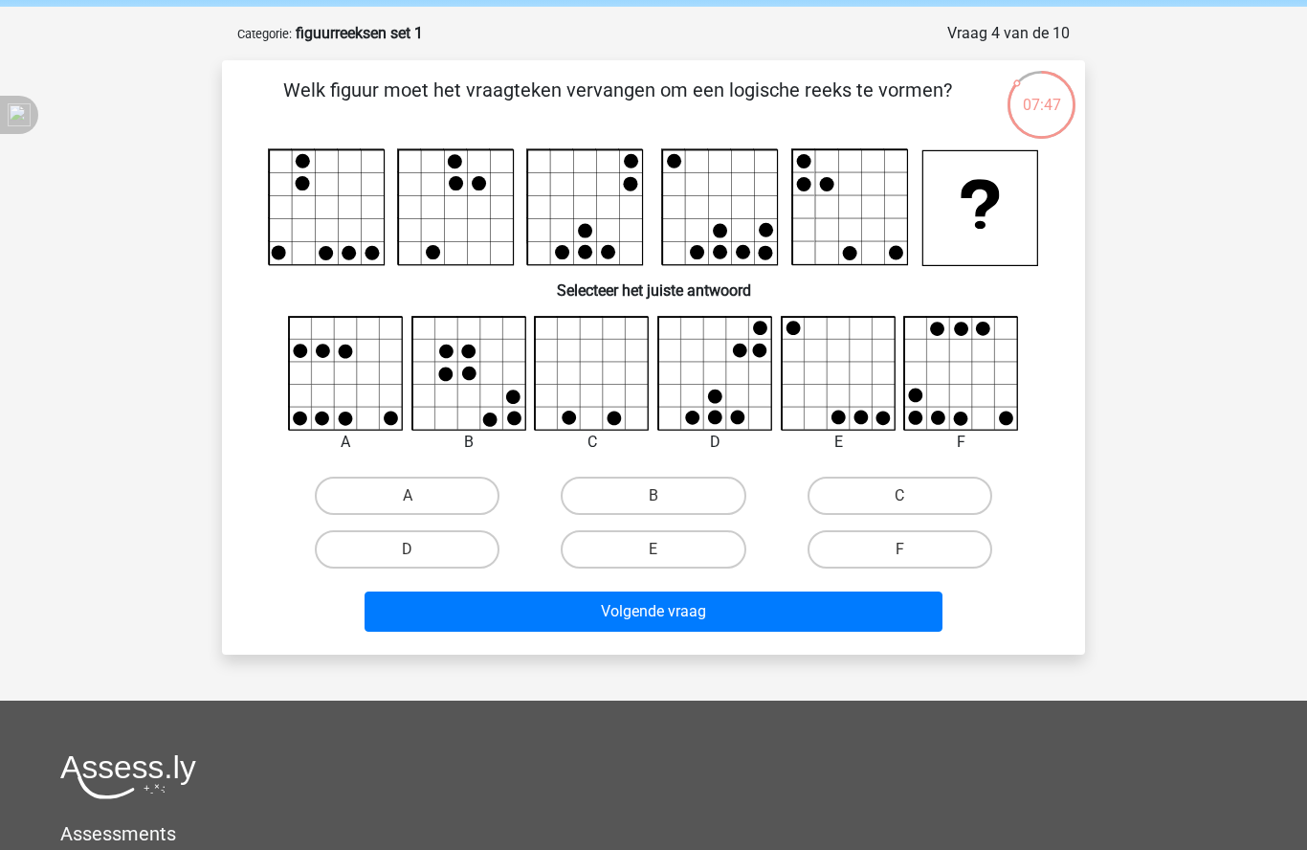
click at [666, 553] on input "E" at bounding box center [660, 555] width 12 height 12
radio input "true"
click at [700, 612] on button "Volgende vraag" at bounding box center [654, 611] width 579 height 40
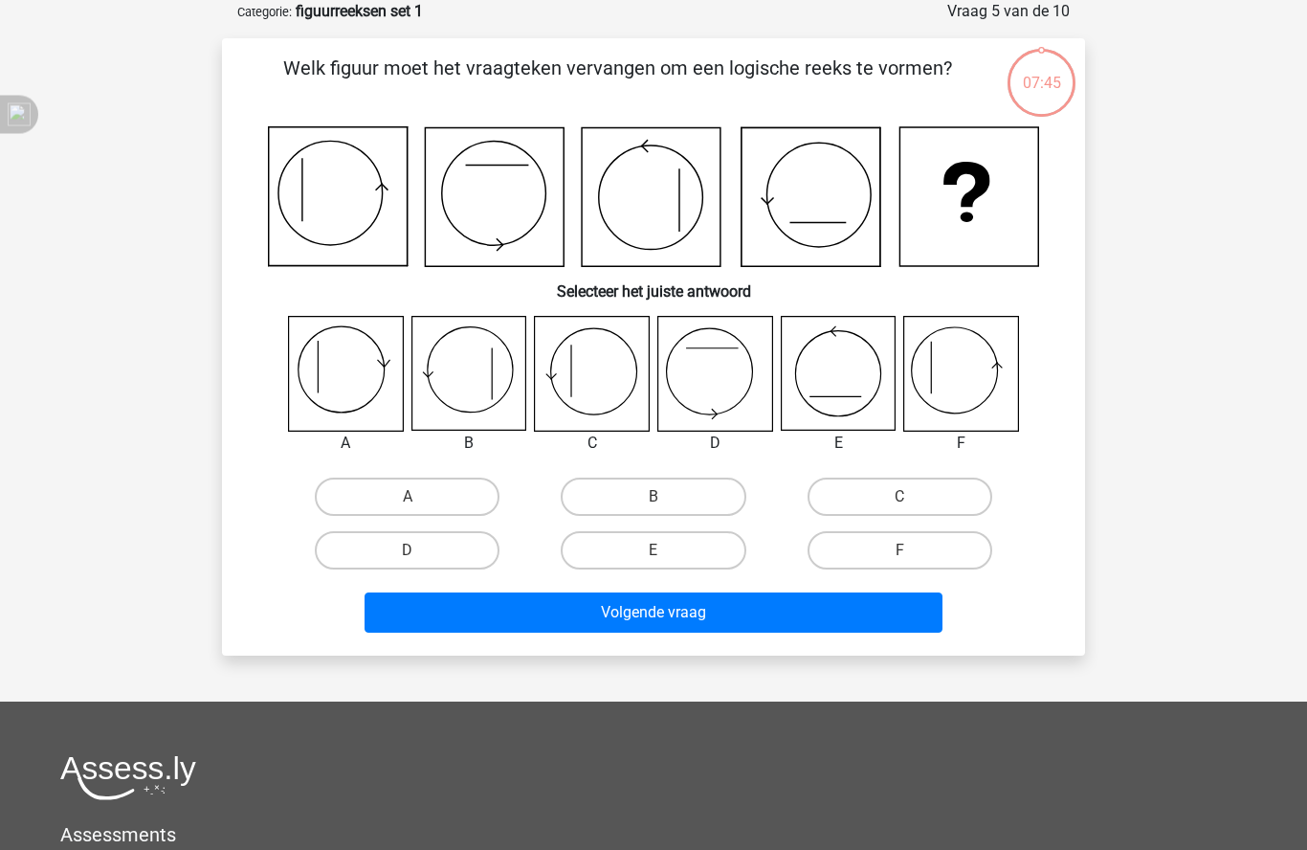
scroll to position [96, 0]
click at [435, 560] on label "D" at bounding box center [407, 550] width 185 height 38
click at [420, 560] on input "D" at bounding box center [414, 556] width 12 height 12
radio input "true"
click at [680, 618] on button "Volgende vraag" at bounding box center [654, 612] width 579 height 40
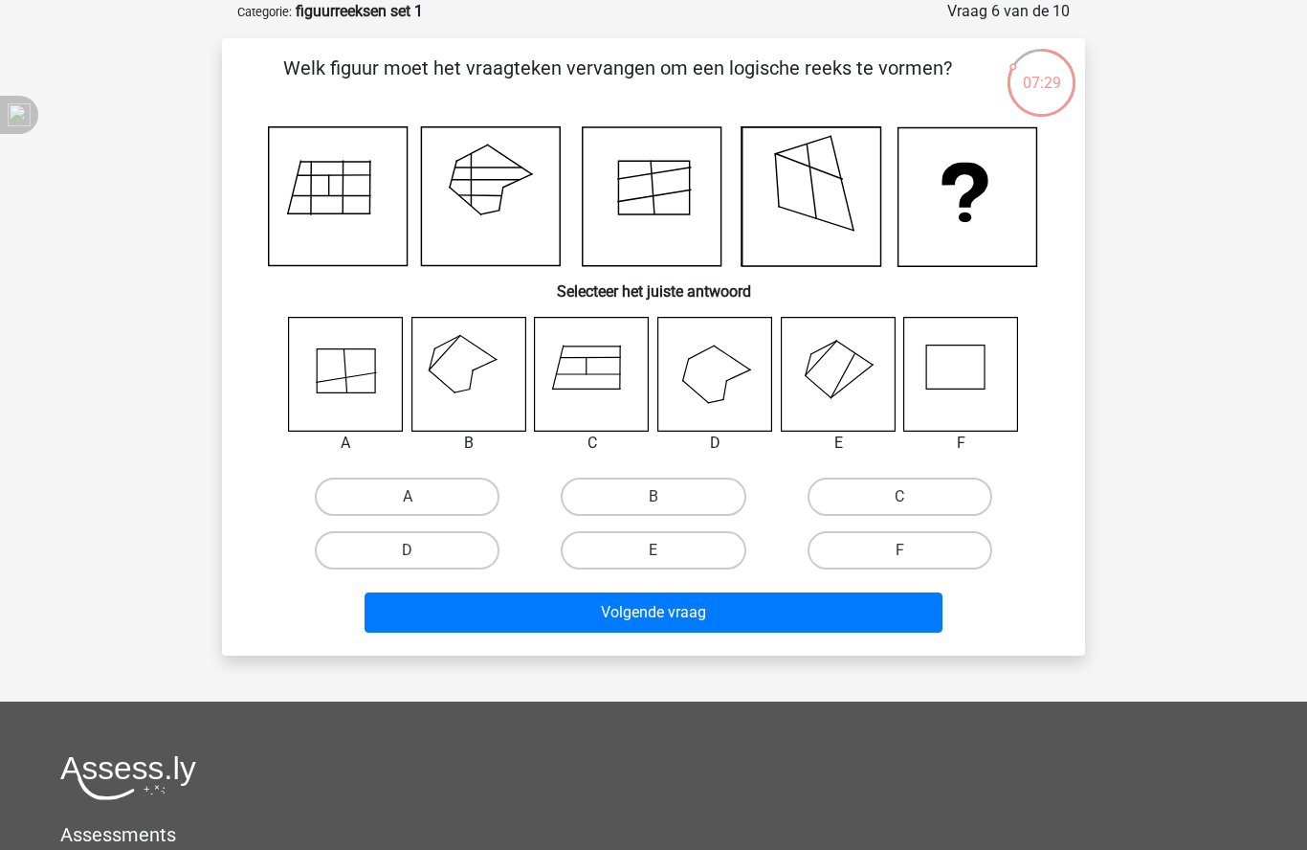
click at [671, 485] on label "B" at bounding box center [653, 497] width 185 height 38
click at [666, 497] on input "B" at bounding box center [660, 503] width 12 height 12
radio input "true"
click at [696, 597] on button "Volgende vraag" at bounding box center [654, 612] width 579 height 40
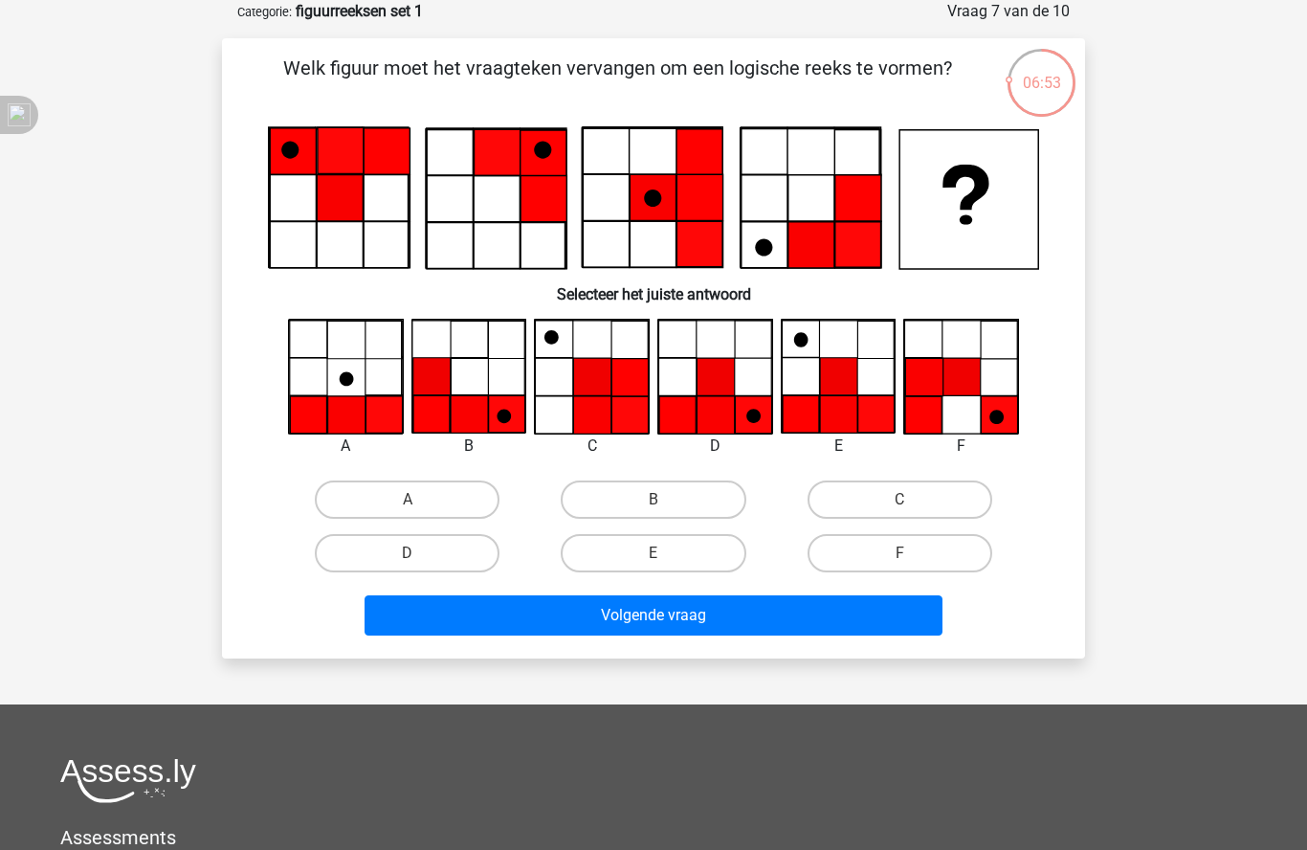
click at [388, 503] on label "A" at bounding box center [407, 499] width 185 height 38
click at [408, 503] on input "A" at bounding box center [414, 506] width 12 height 12
radio input "true"
click at [665, 607] on button "Volgende vraag" at bounding box center [654, 615] width 579 height 40
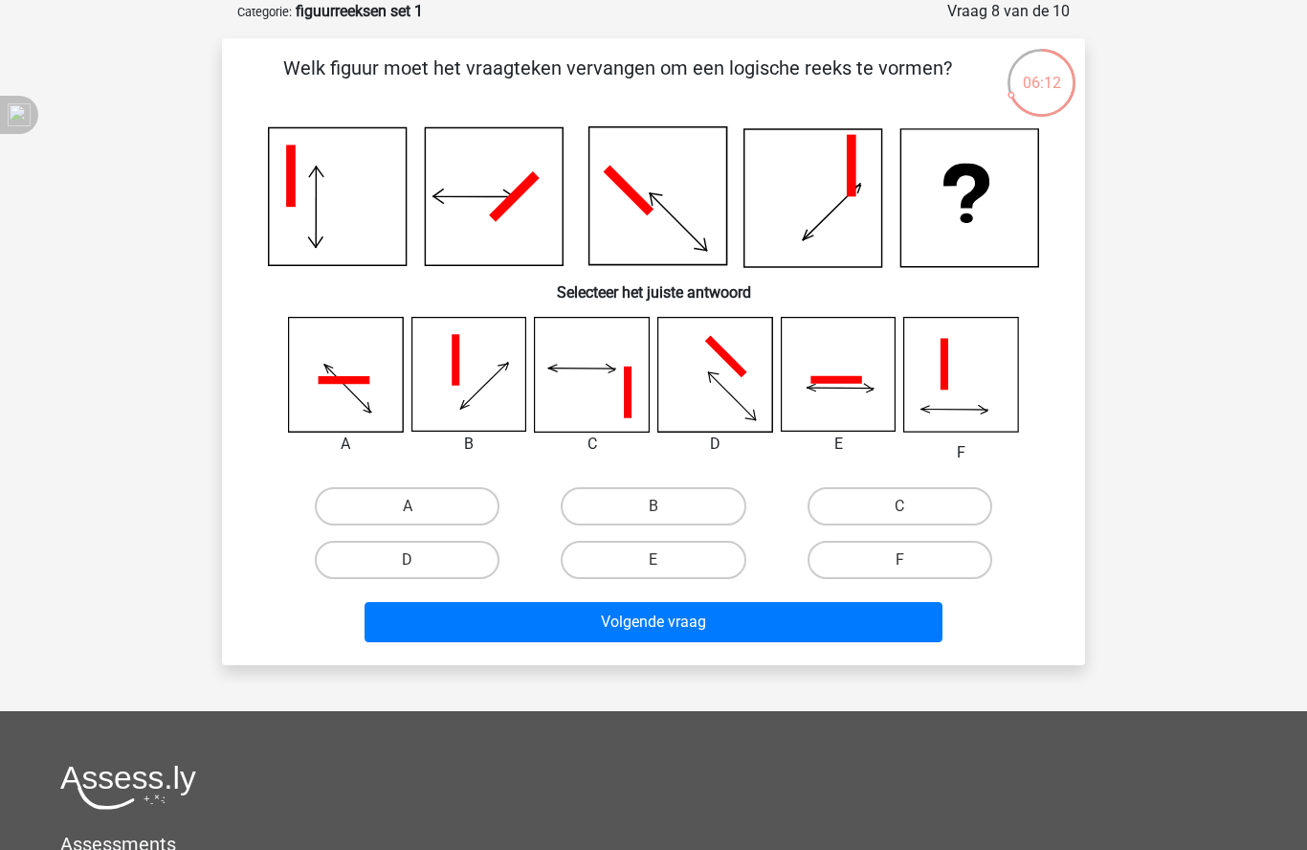
click at [433, 574] on label "D" at bounding box center [407, 560] width 185 height 38
click at [420, 572] on input "D" at bounding box center [414, 566] width 12 height 12
radio input "true"
click at [677, 631] on button "Volgende vraag" at bounding box center [654, 622] width 579 height 40
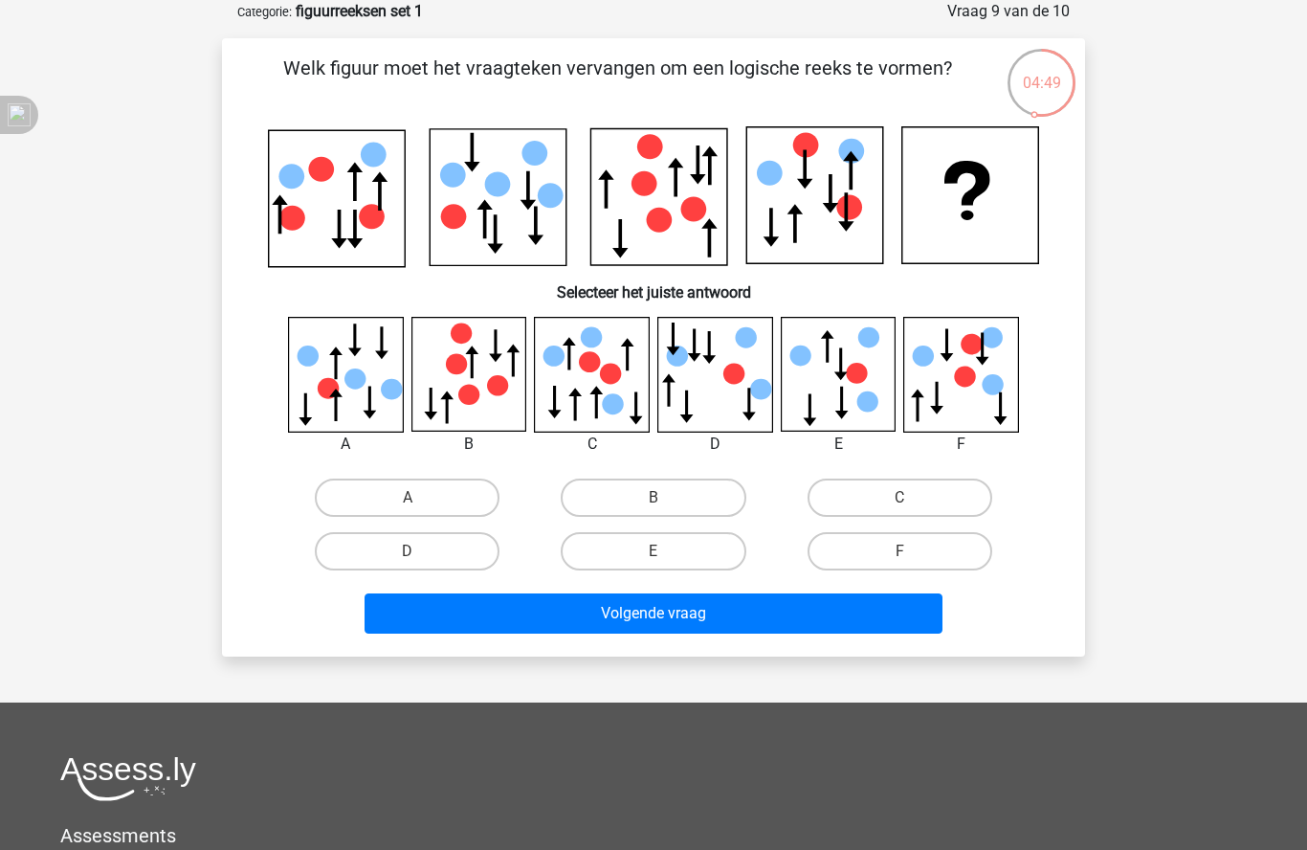
click at [677, 555] on label "E" at bounding box center [653, 551] width 185 height 38
click at [666, 555] on input "E" at bounding box center [660, 557] width 12 height 12
radio input "true"
click at [700, 605] on button "Volgende vraag" at bounding box center [654, 613] width 579 height 40
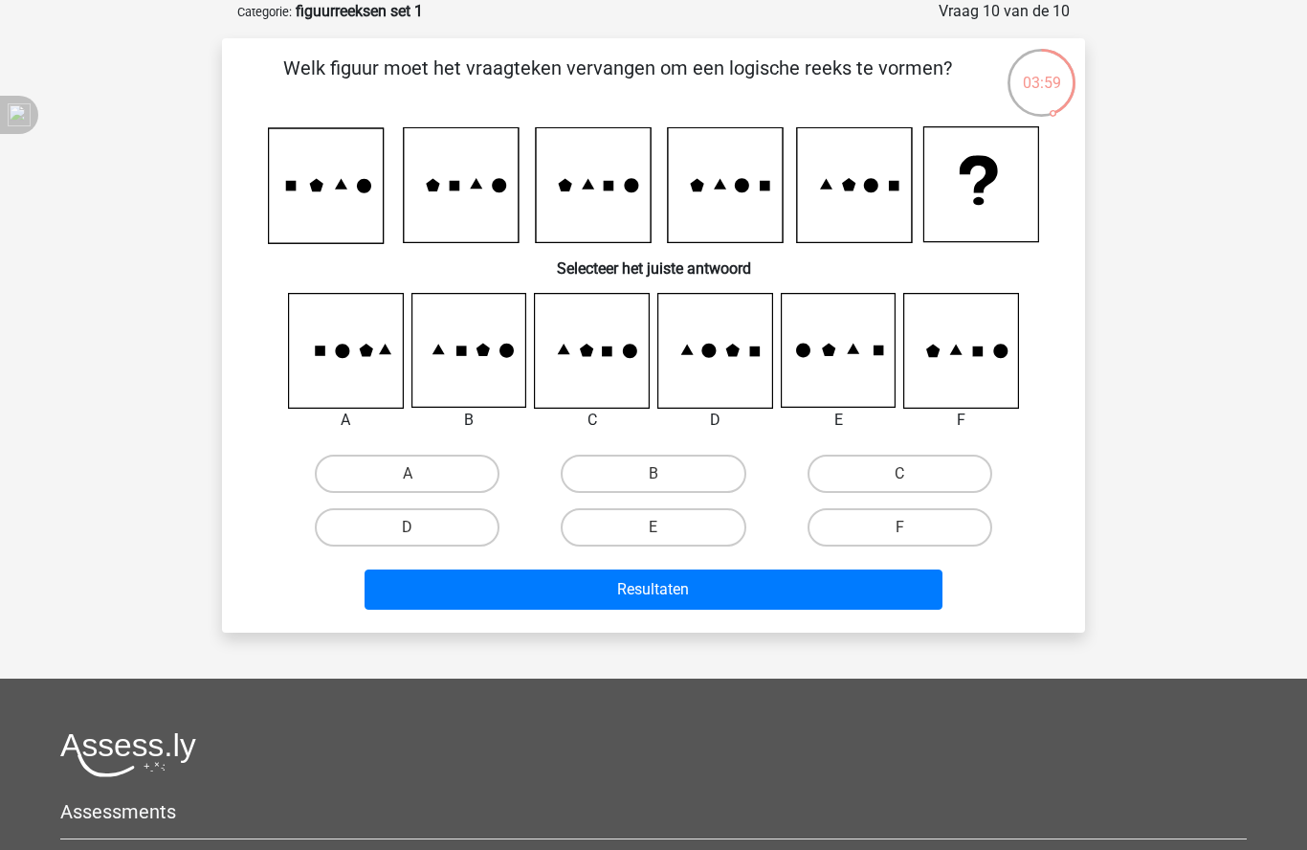
click at [920, 533] on label "F" at bounding box center [900, 527] width 185 height 38
click at [912, 533] on input "F" at bounding box center [905, 533] width 12 height 12
radio input "true"
click at [791, 593] on button "Resultaten" at bounding box center [654, 589] width 579 height 40
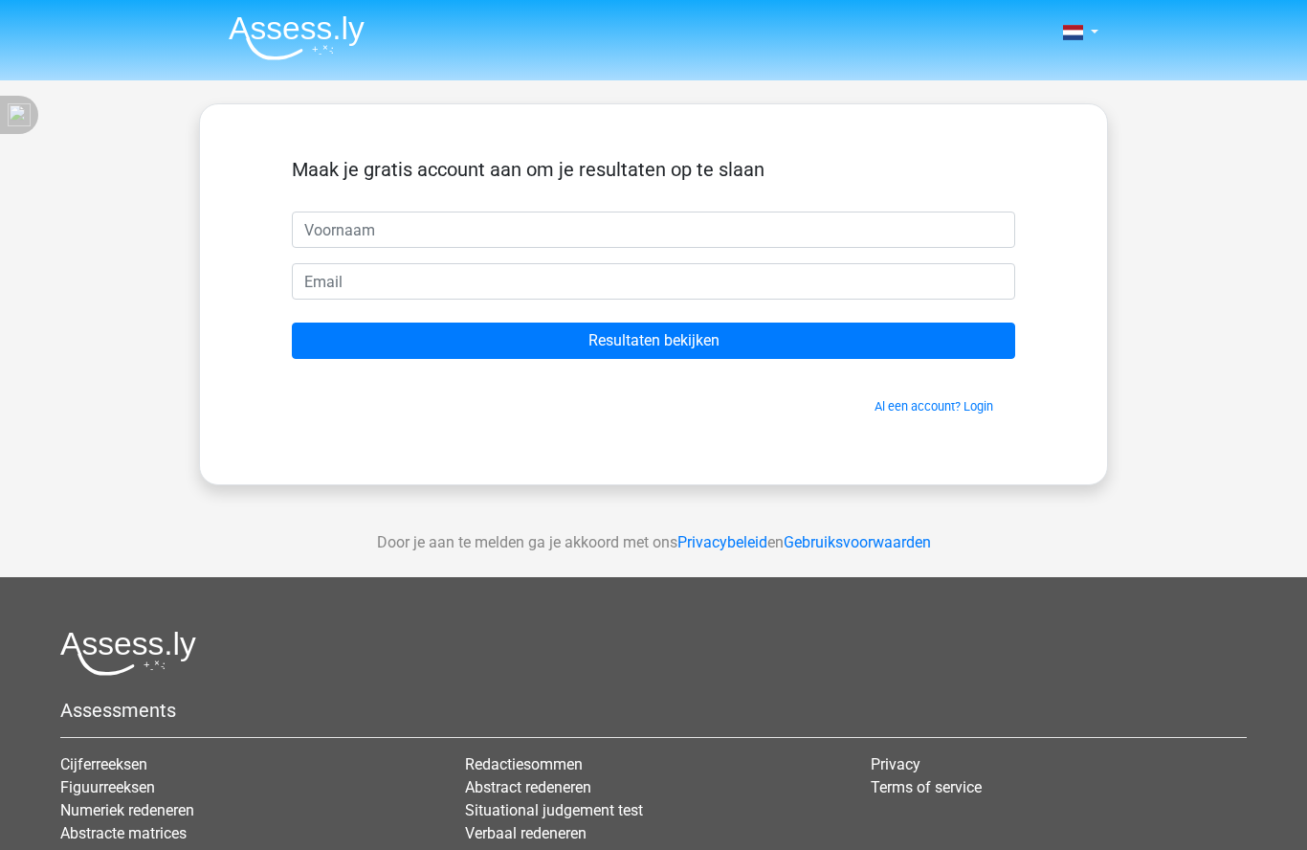
click at [657, 343] on input "Resultaten bekijken" at bounding box center [653, 340] width 723 height 36
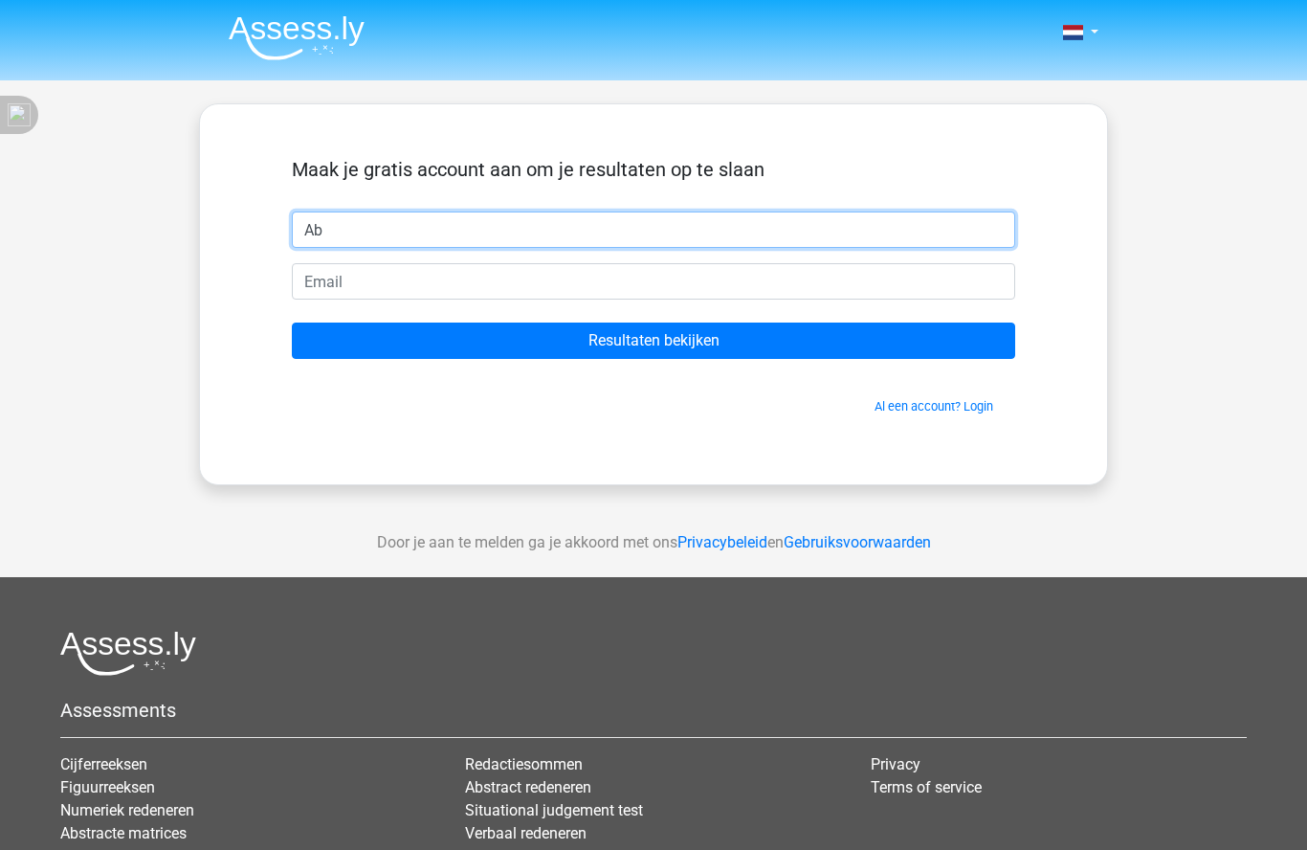
type input "Ab"
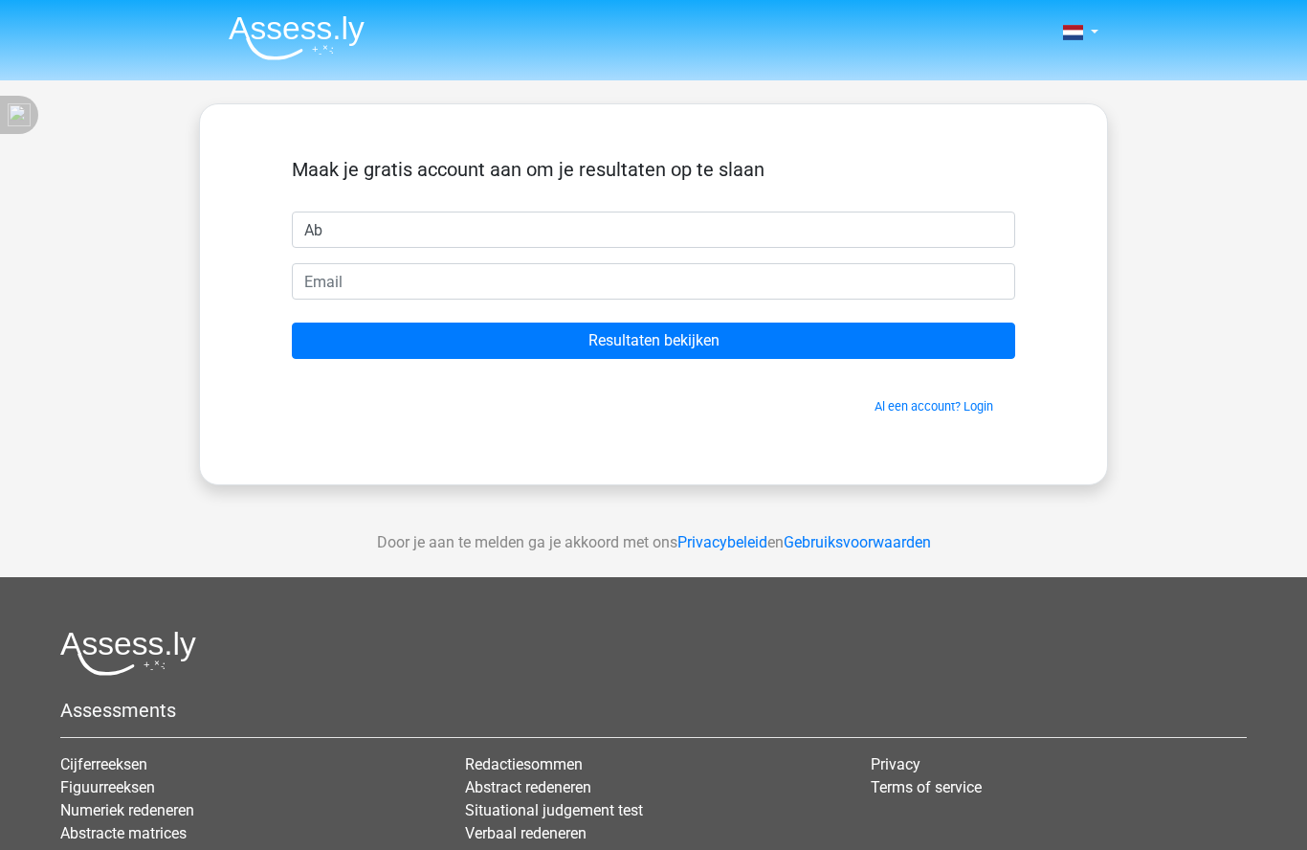
click at [667, 342] on input "Resultaten bekijken" at bounding box center [653, 340] width 723 height 36
click at [1165, 236] on div "Nederlands English Ab" at bounding box center [653, 541] width 1307 height 1082
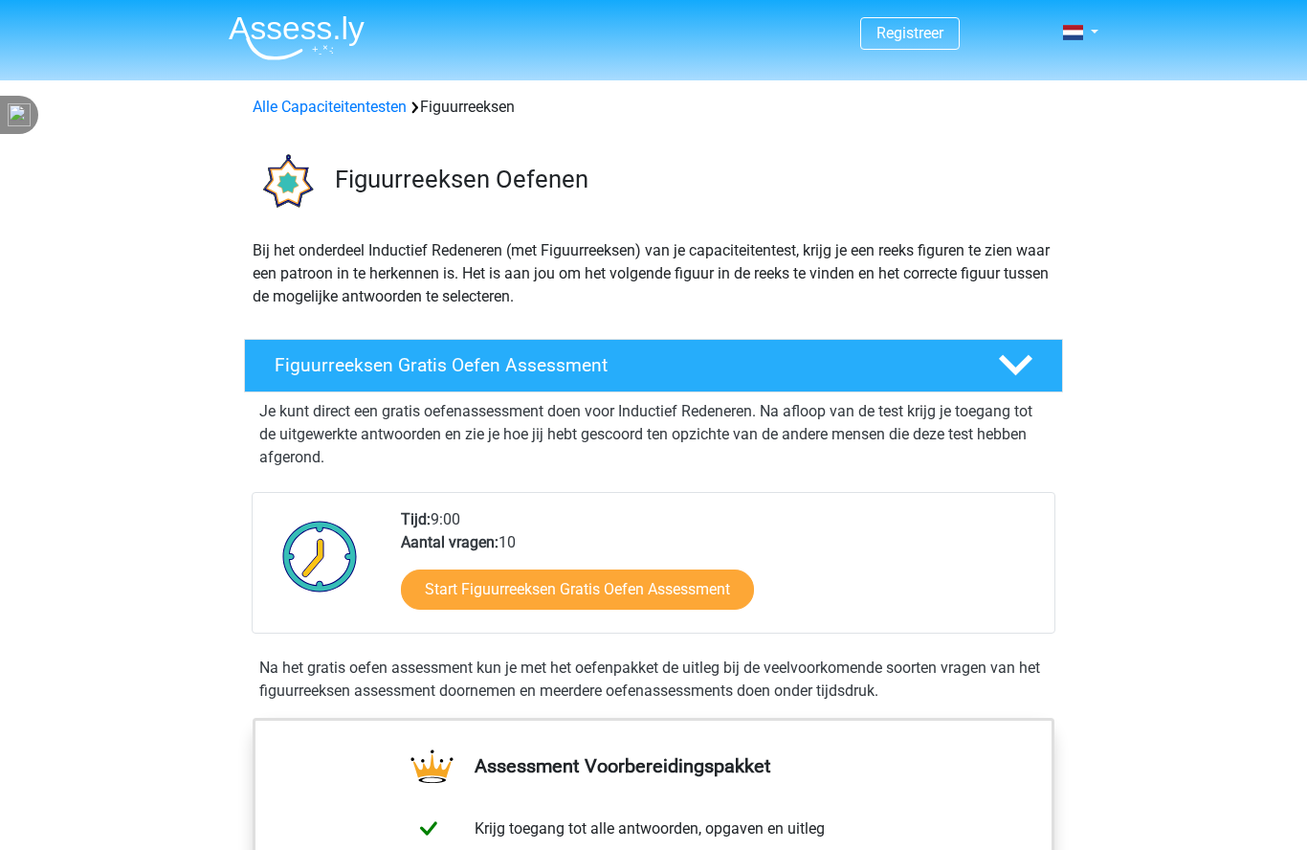
scroll to position [366, 0]
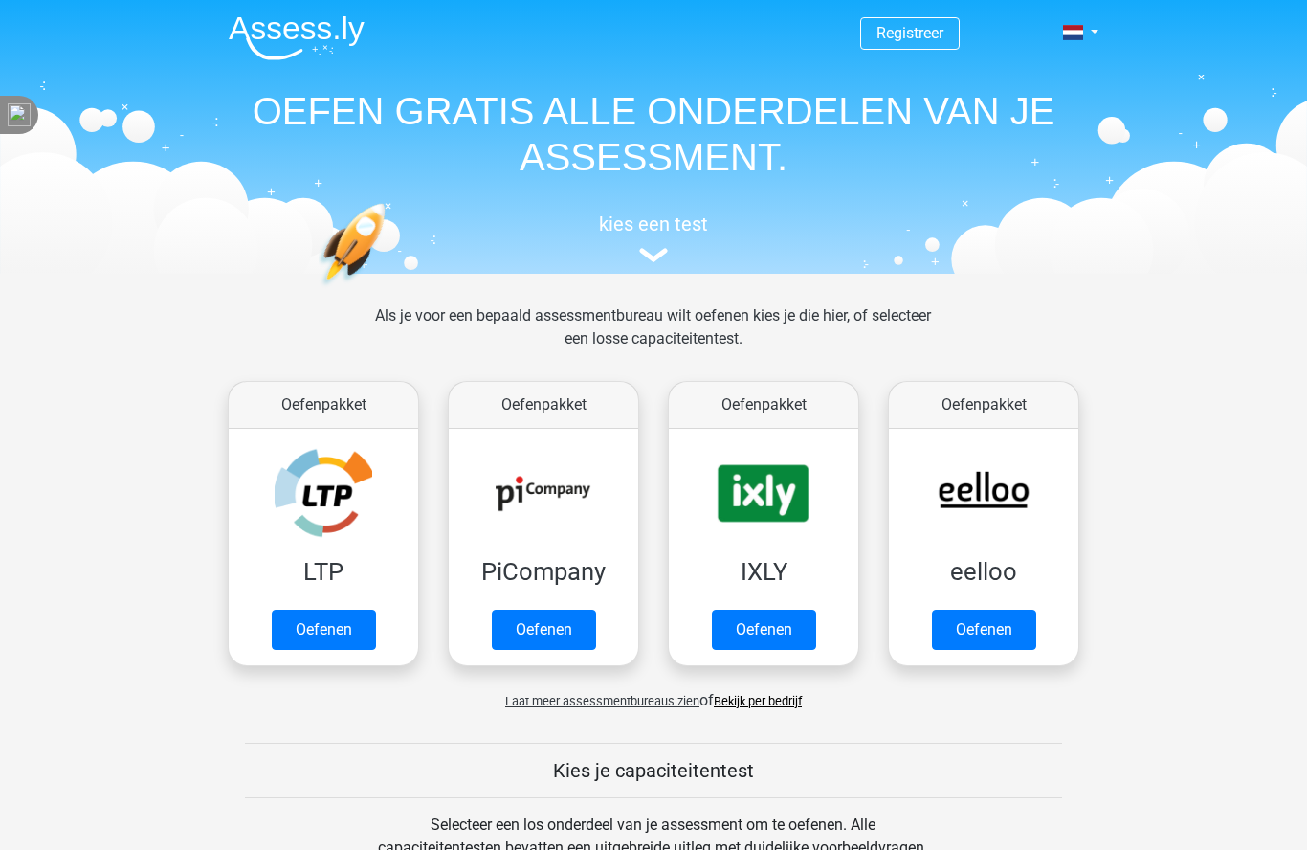
scroll to position [637, 0]
